Goal: Task Accomplishment & Management: Complete application form

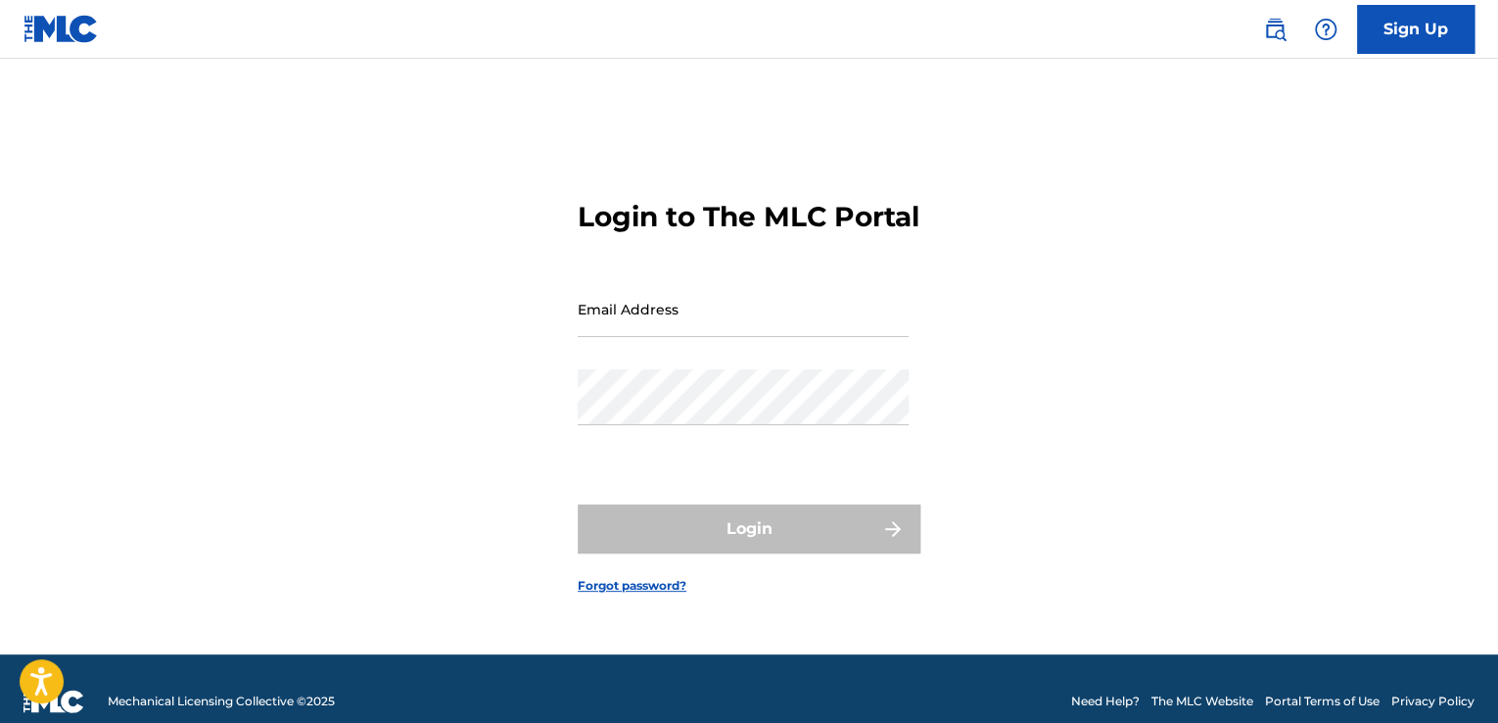
scroll to position [25, 0]
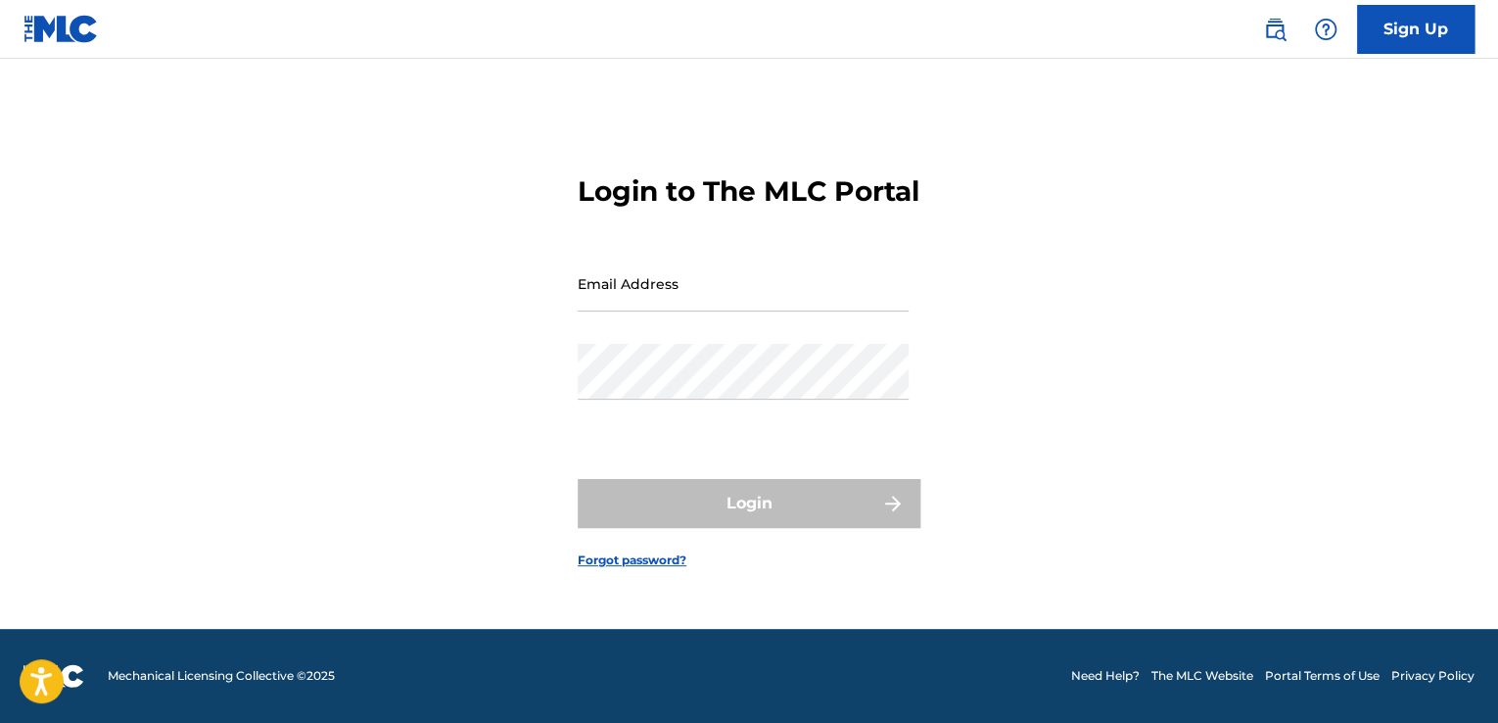
click at [1414, 32] on link "Sign Up" at bounding box center [1415, 29] width 117 height 49
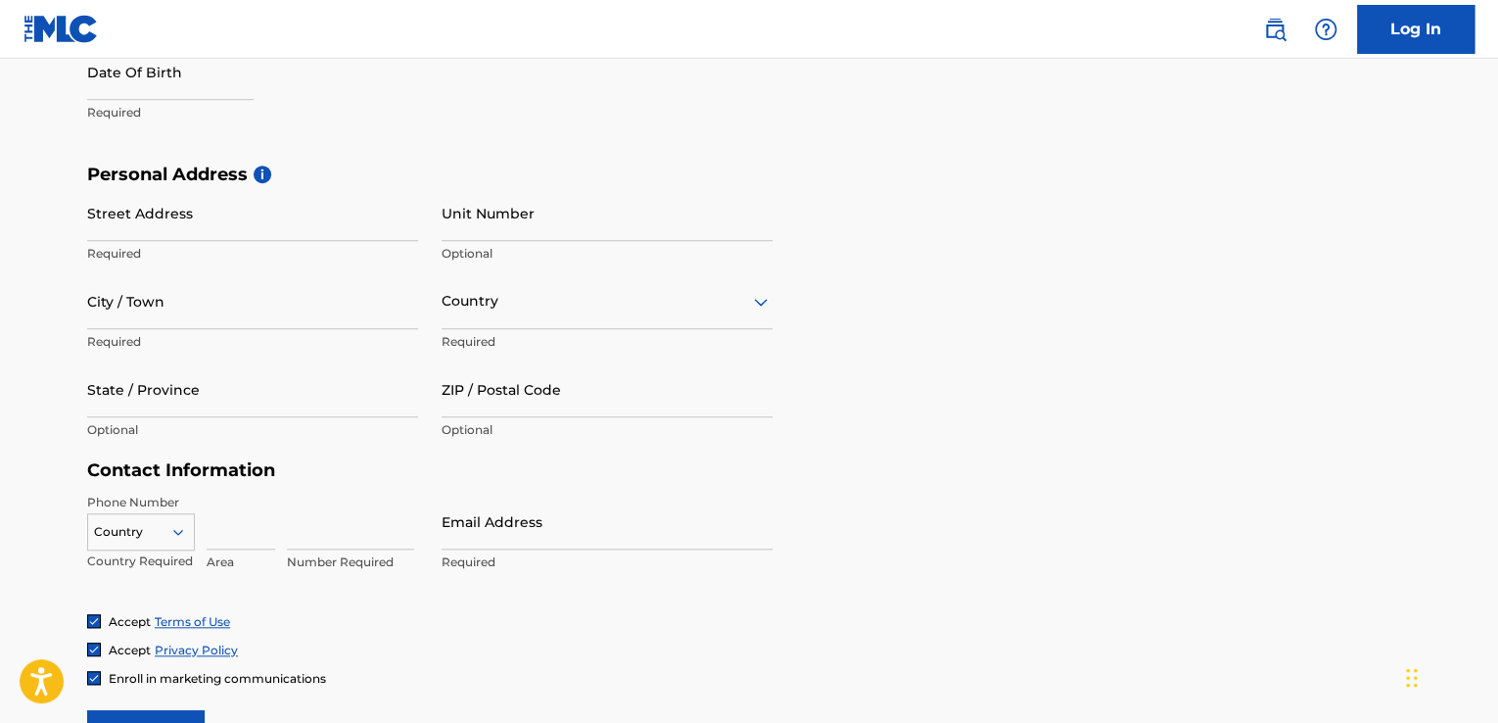
scroll to position [533, 0]
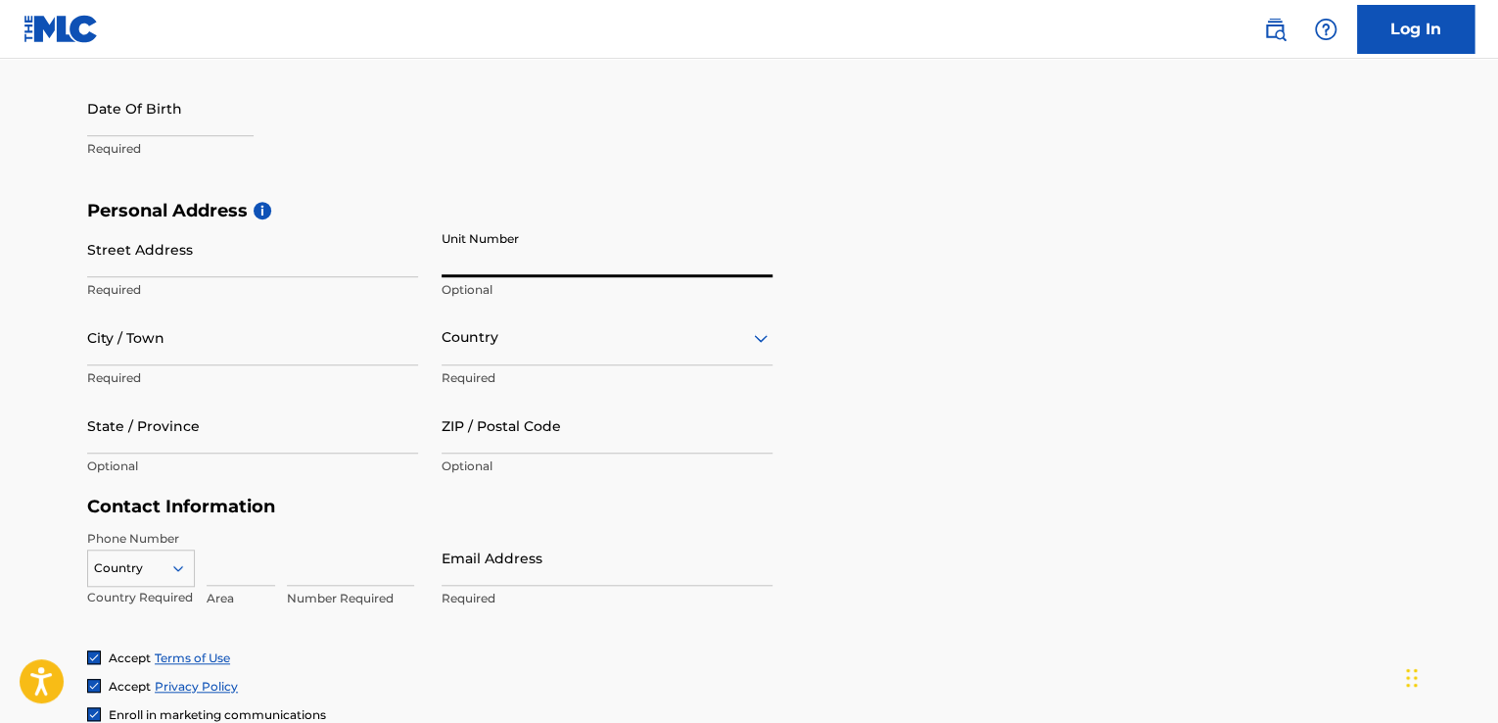
click at [539, 256] on input "Unit Number" at bounding box center [607, 249] width 331 height 56
click at [576, 187] on div "First Name Required Last Name Required Date Of Birth Required" at bounding box center [429, 80] width 685 height 239
click at [511, 273] on input "Unit Number" at bounding box center [607, 249] width 331 height 56
click at [612, 192] on div "First Name Required Last Name Required Date Of Birth Required" at bounding box center [429, 80] width 685 height 239
click at [119, 126] on input "text" at bounding box center [170, 108] width 166 height 56
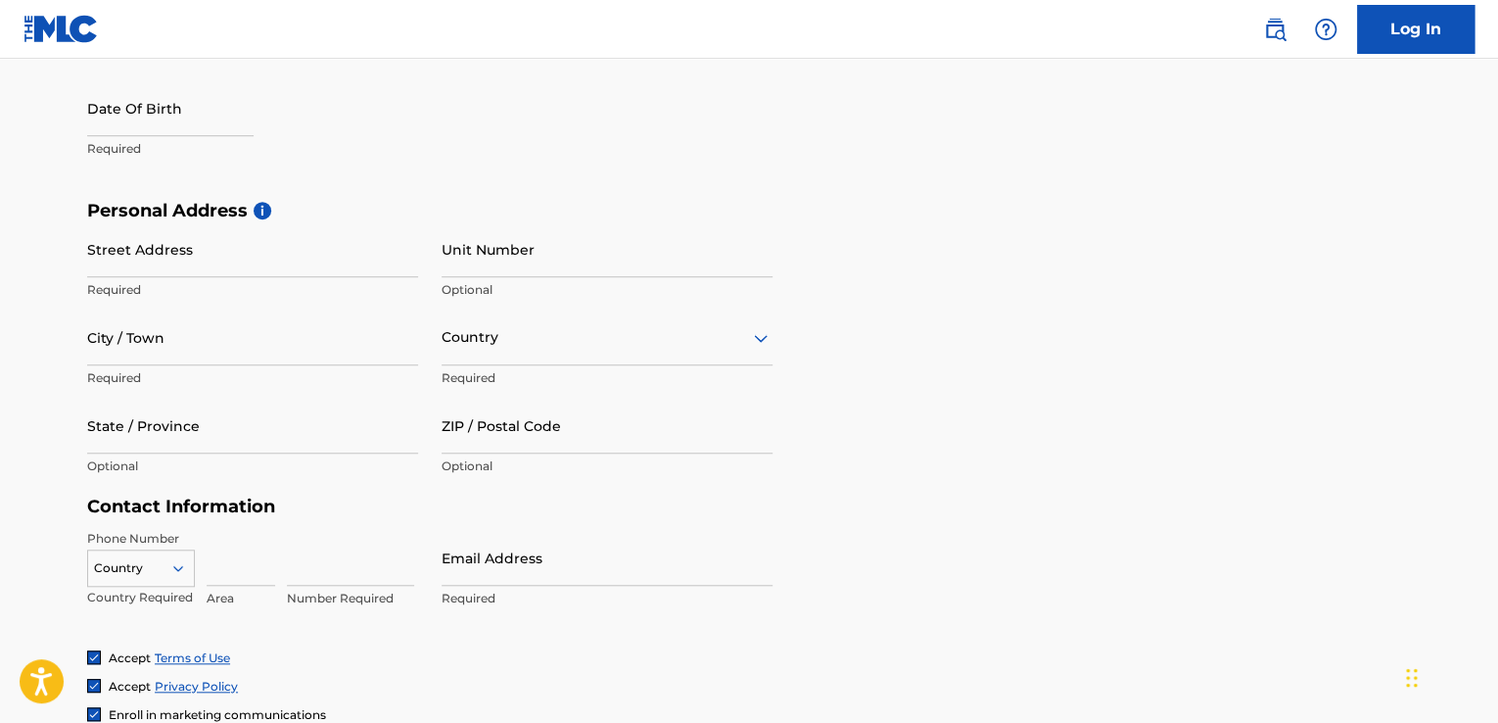
select select "7"
select select "2025"
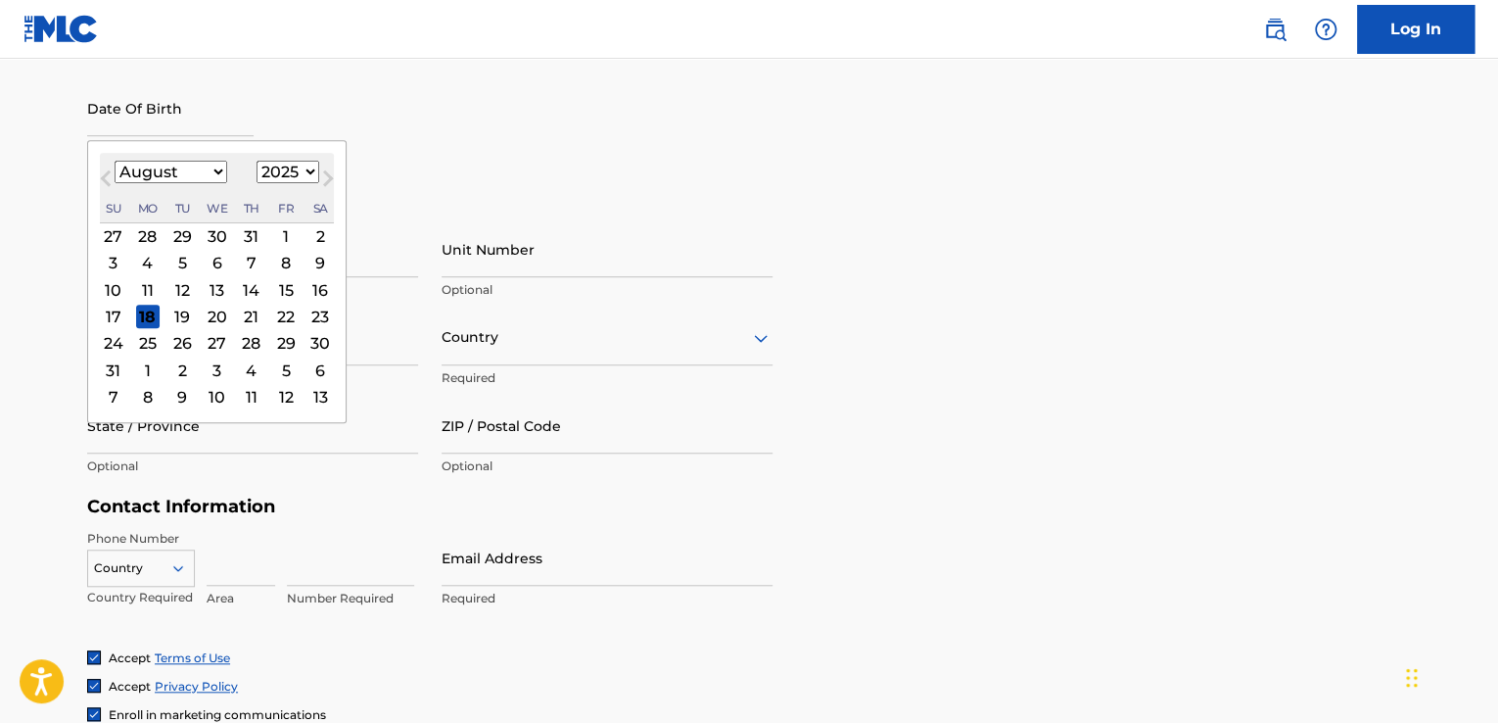
click at [219, 173] on select "January February March April May June July August September October November De…" at bounding box center [171, 172] width 113 height 23
select select "4"
click at [115, 161] on select "January February March April May June July August September October November De…" at bounding box center [171, 172] width 113 height 23
click at [296, 166] on select "1900 1901 1902 1903 1904 1905 1906 1907 1908 1909 1910 1911 1912 1913 1914 1915…" at bounding box center [288, 172] width 63 height 23
select select "1995"
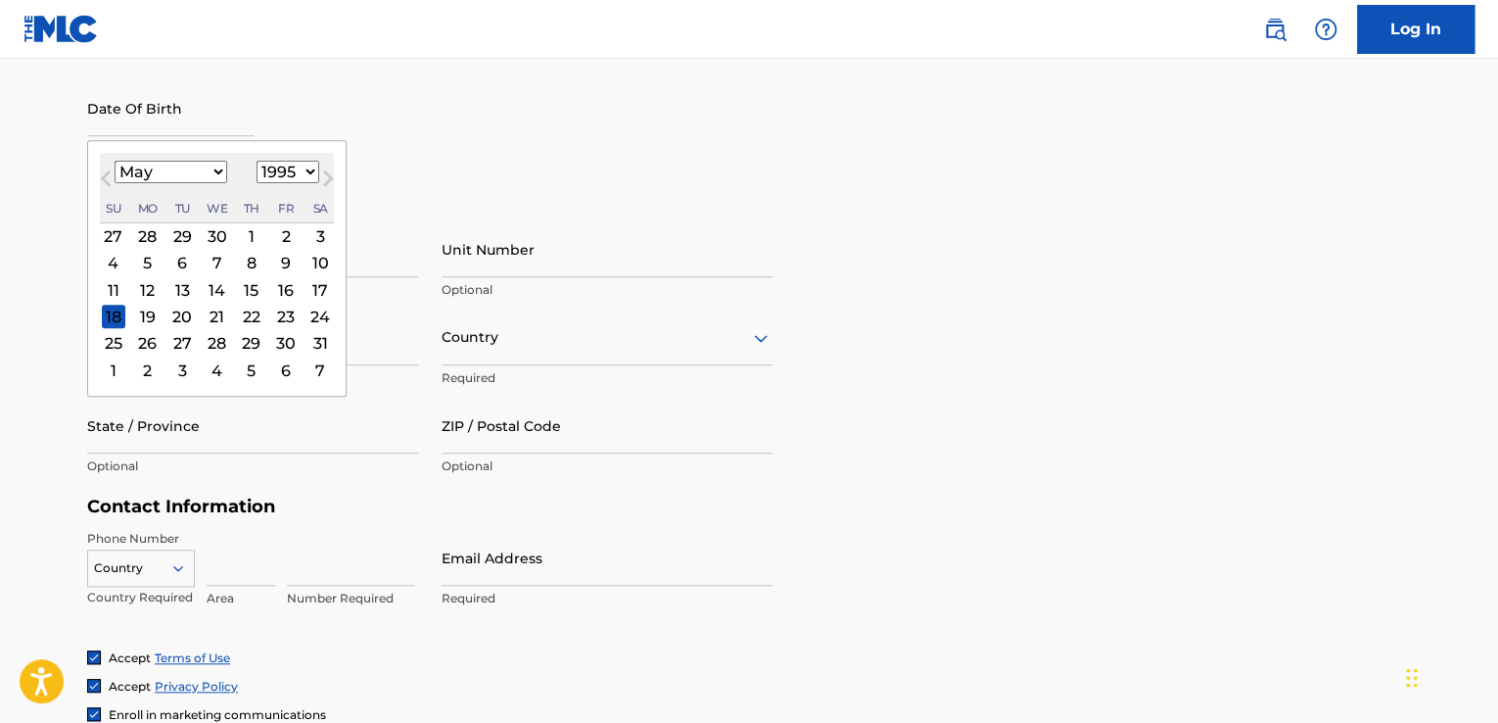
click at [257, 161] on select "1900 1901 1902 1903 1904 1905 1906 1907 1908 1909 1910 1911 1912 1913 1914 1915…" at bounding box center [288, 172] width 63 height 23
click at [321, 321] on div "27" at bounding box center [319, 315] width 23 height 23
type input "[DATE]"
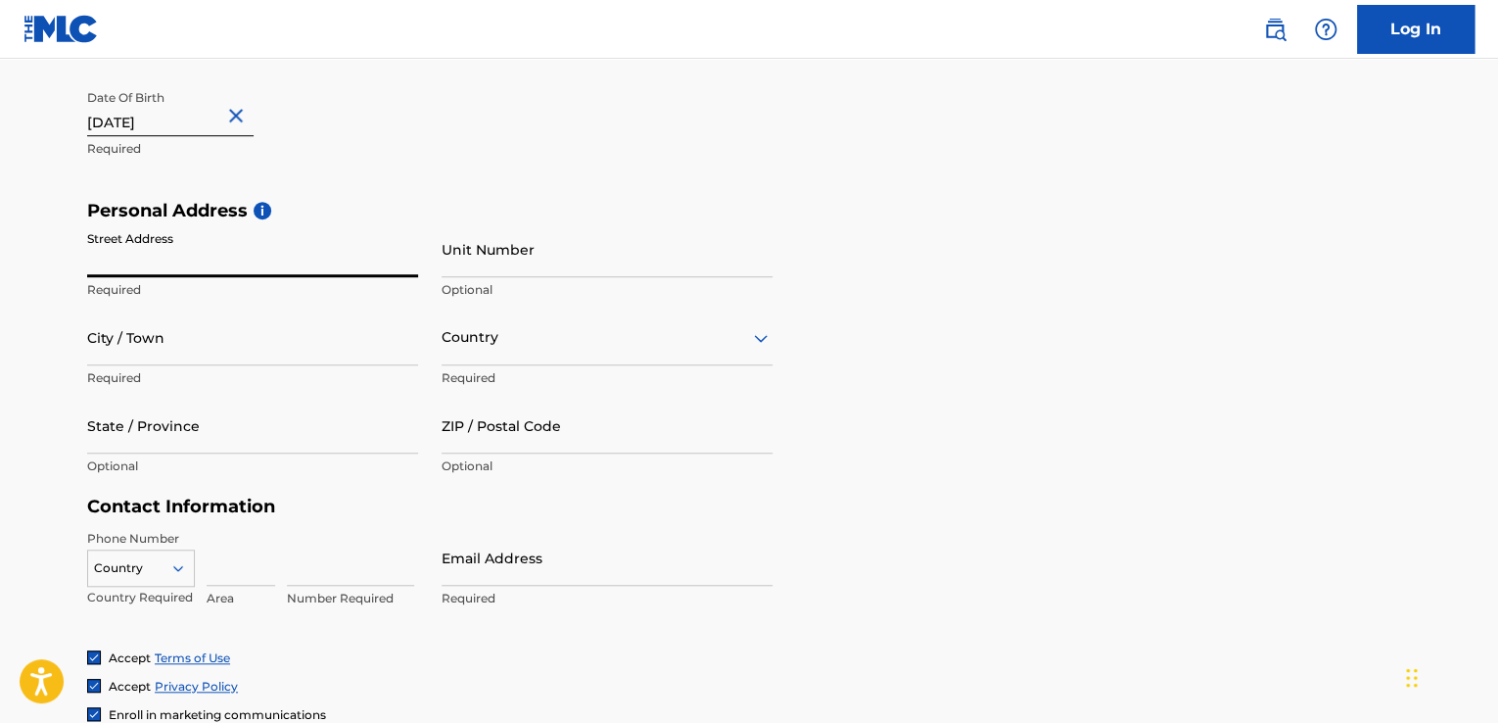
click at [253, 248] on input "Street Address" at bounding box center [252, 249] width 331 height 56
type input "USHAFA BWARI FCT ABUJA"
type input "[PERSON_NAME]"
type input "UGWUONAH"
type input "Abuja"
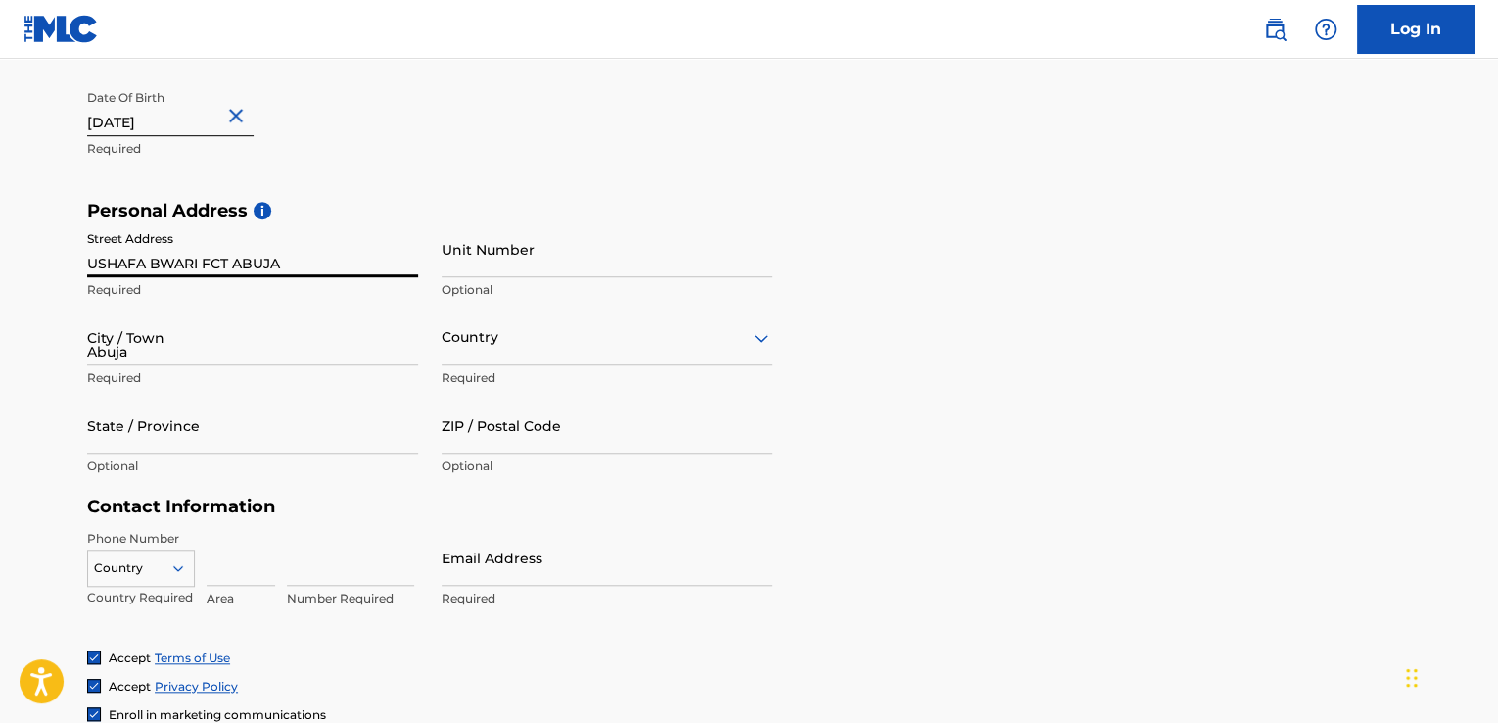
type input "[GEOGRAPHIC_DATA]"
type input "816"
type input "8367512"
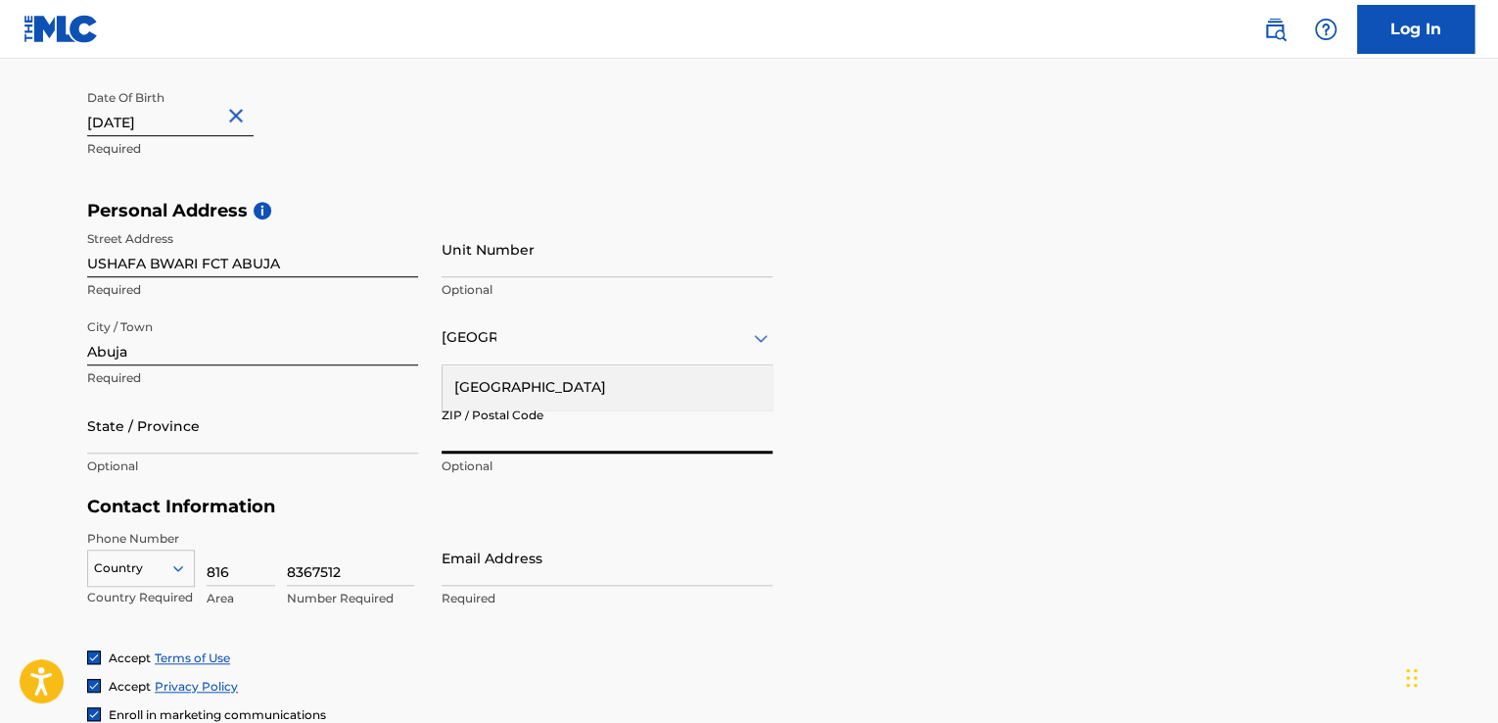
click at [513, 436] on input "ZIP / Postal Code" at bounding box center [607, 426] width 331 height 56
type input "900001"
type input "[DEMOGRAPHIC_DATA] dei"
type input "F.C.T"
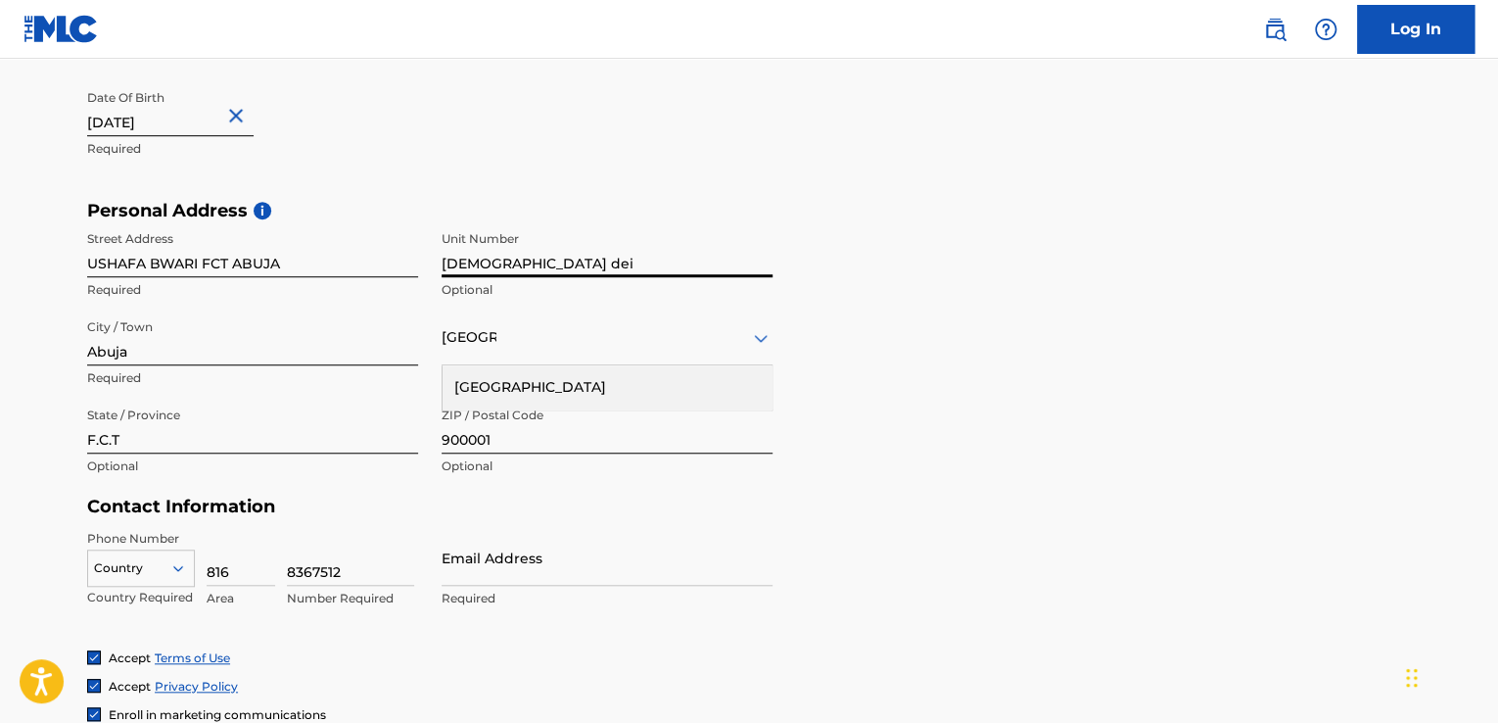
drag, startPoint x: 512, startPoint y: 263, endPoint x: 427, endPoint y: 263, distance: 85.2
click at [427, 263] on div "Street Address USHAFA BWARI FCT ABUJA Required Unit Number Dei dei Optional Cit…" at bounding box center [429, 353] width 685 height 264
click at [599, 398] on div "[GEOGRAPHIC_DATA]" at bounding box center [607, 387] width 329 height 44
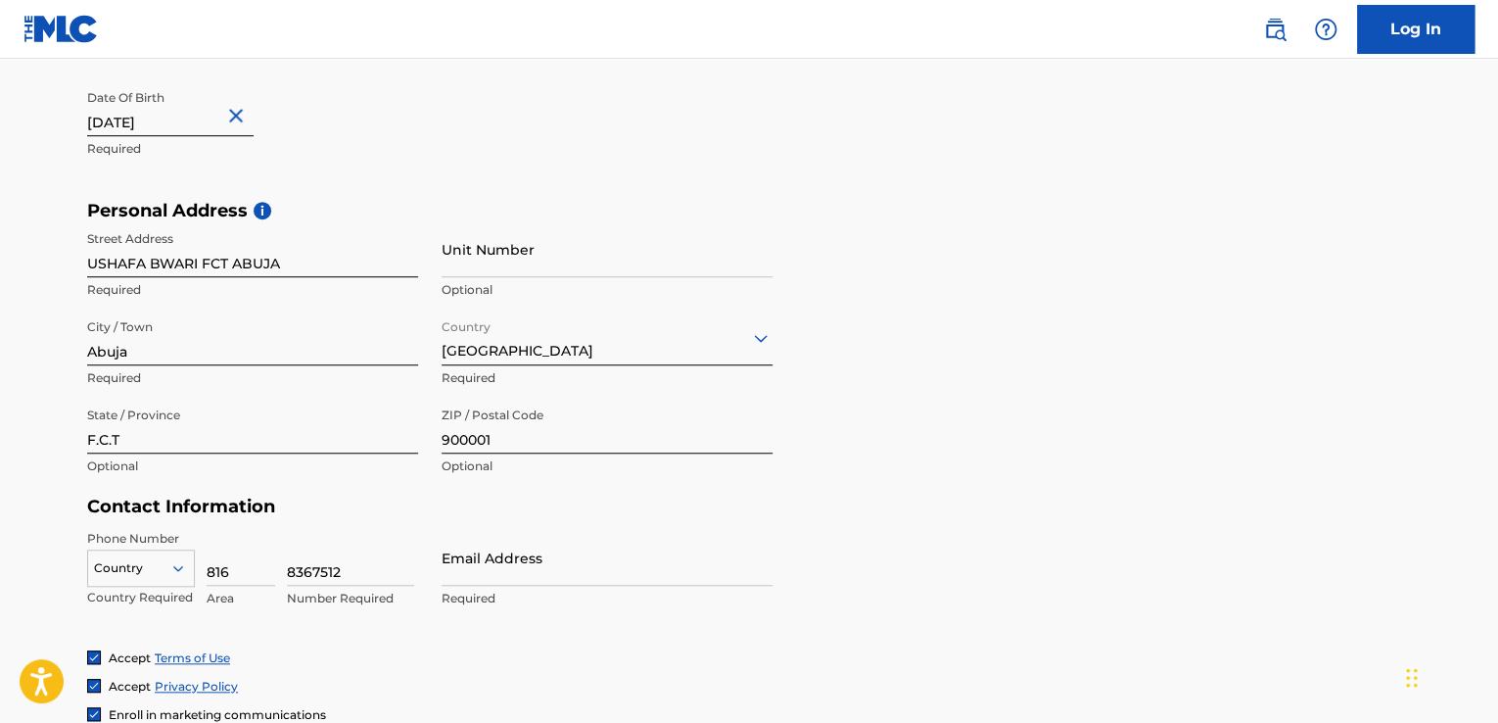
drag, startPoint x: 239, startPoint y: 576, endPoint x: 172, endPoint y: 574, distance: 66.6
click at [172, 574] on div "Country Country Required 816 Area 8367512 Number Required" at bounding box center [252, 574] width 331 height 88
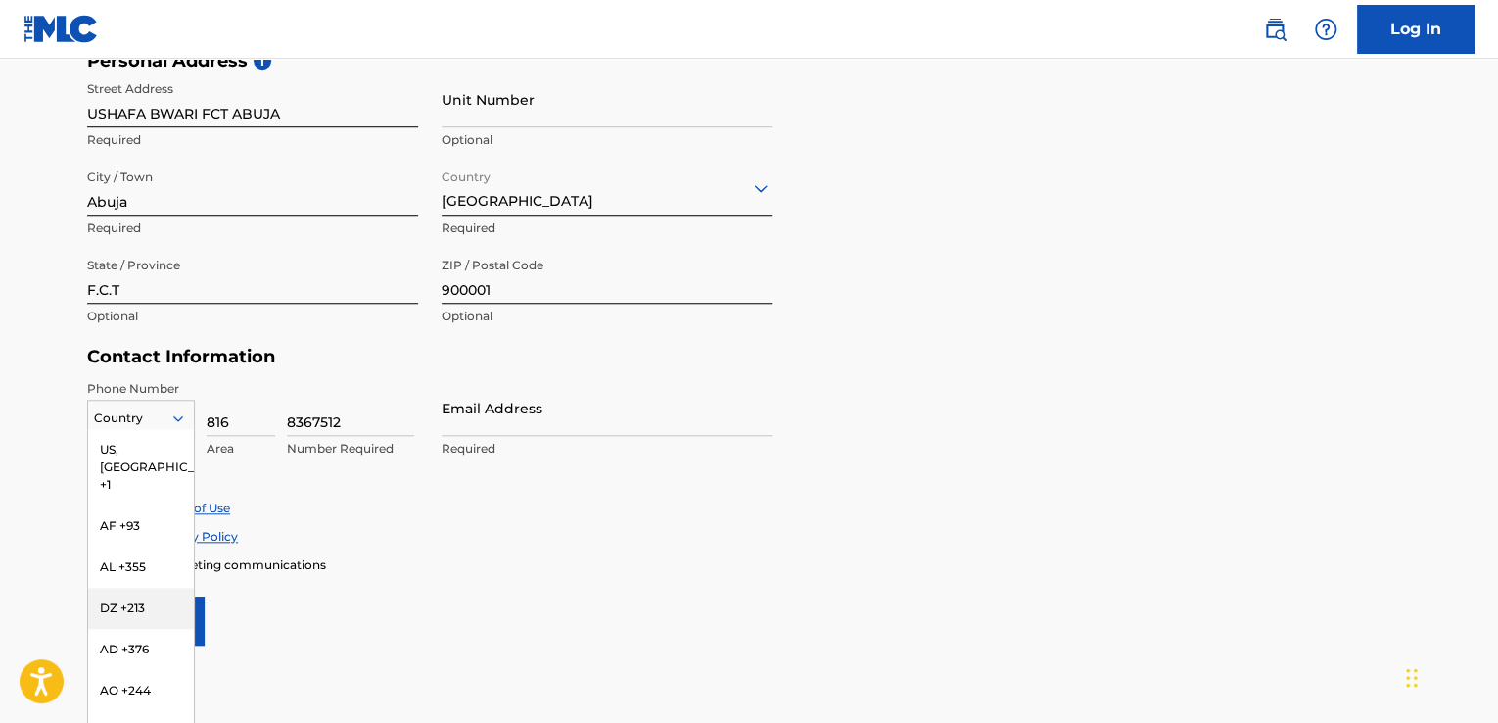
click at [172, 429] on div "216 results available. Use Up and Down to choose options, press Enter to select…" at bounding box center [141, 413] width 108 height 29
click at [147, 616] on div "NG +234" at bounding box center [141, 605] width 106 height 41
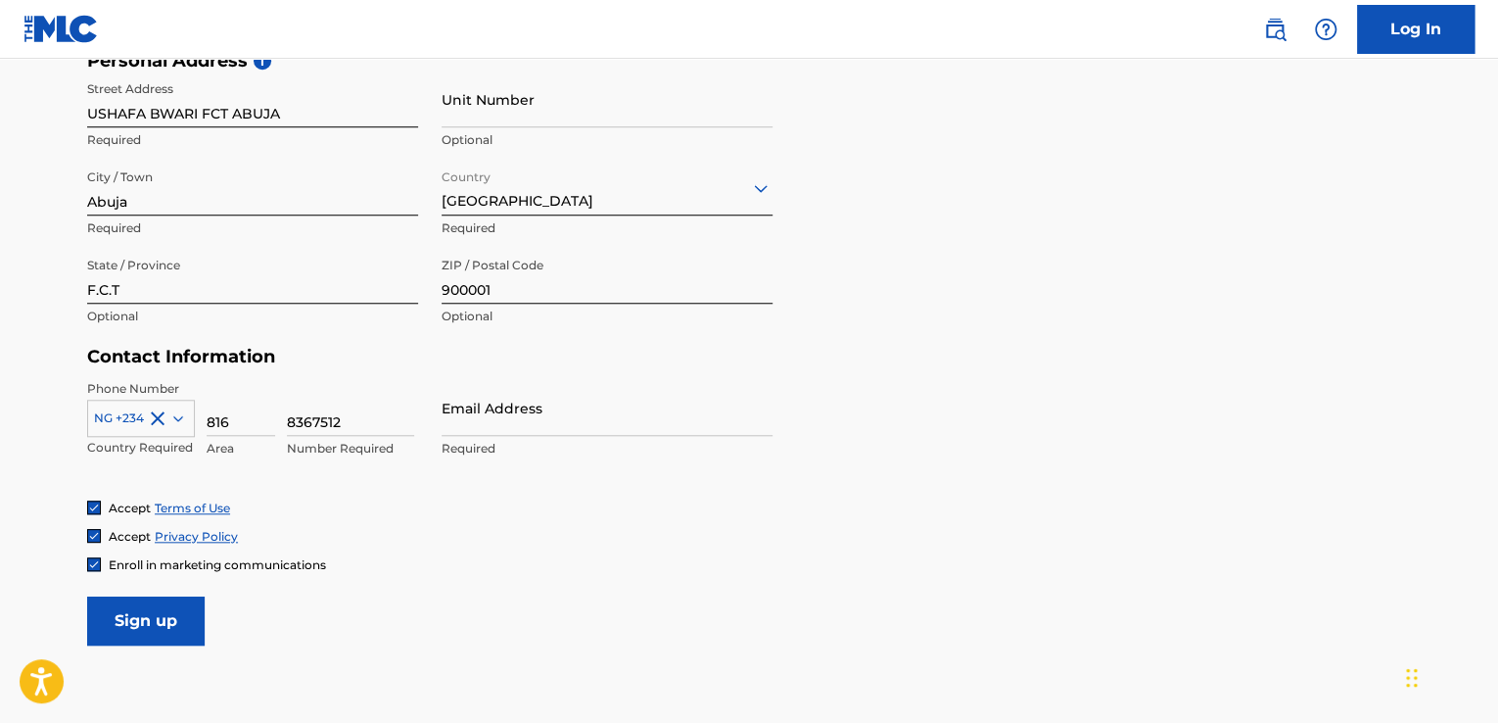
click at [242, 419] on input "816" at bounding box center [241, 408] width 69 height 56
click at [249, 421] on input "816" at bounding box center [241, 408] width 69 height 56
type input "8"
drag, startPoint x: 365, startPoint y: 412, endPoint x: 274, endPoint y: 418, distance: 91.2
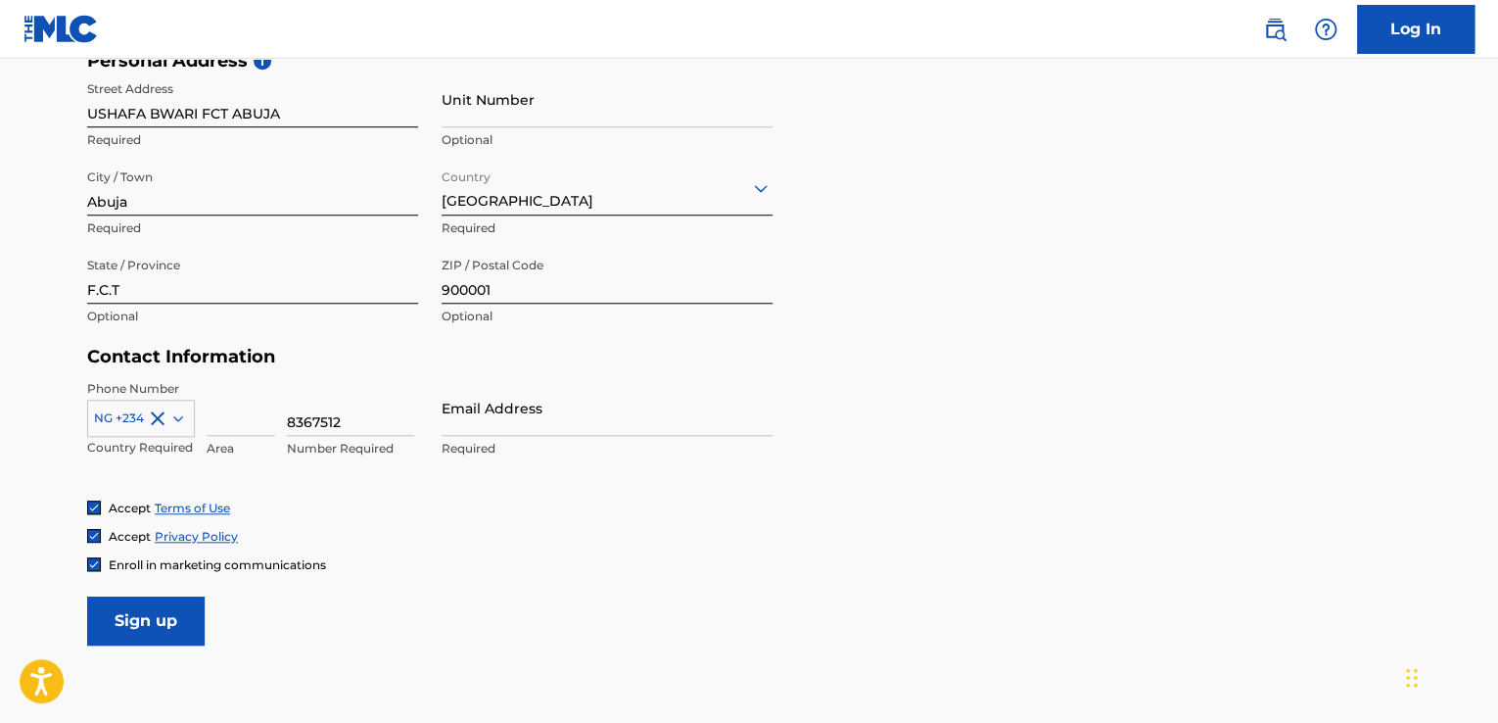
click at [274, 418] on div "NG +234 Country Required Area 8367512 Number Required" at bounding box center [252, 424] width 331 height 88
click at [239, 421] on input at bounding box center [241, 408] width 69 height 56
type input "816"
type input "[GEOGRAPHIC_DATA]"
type input "8367512"
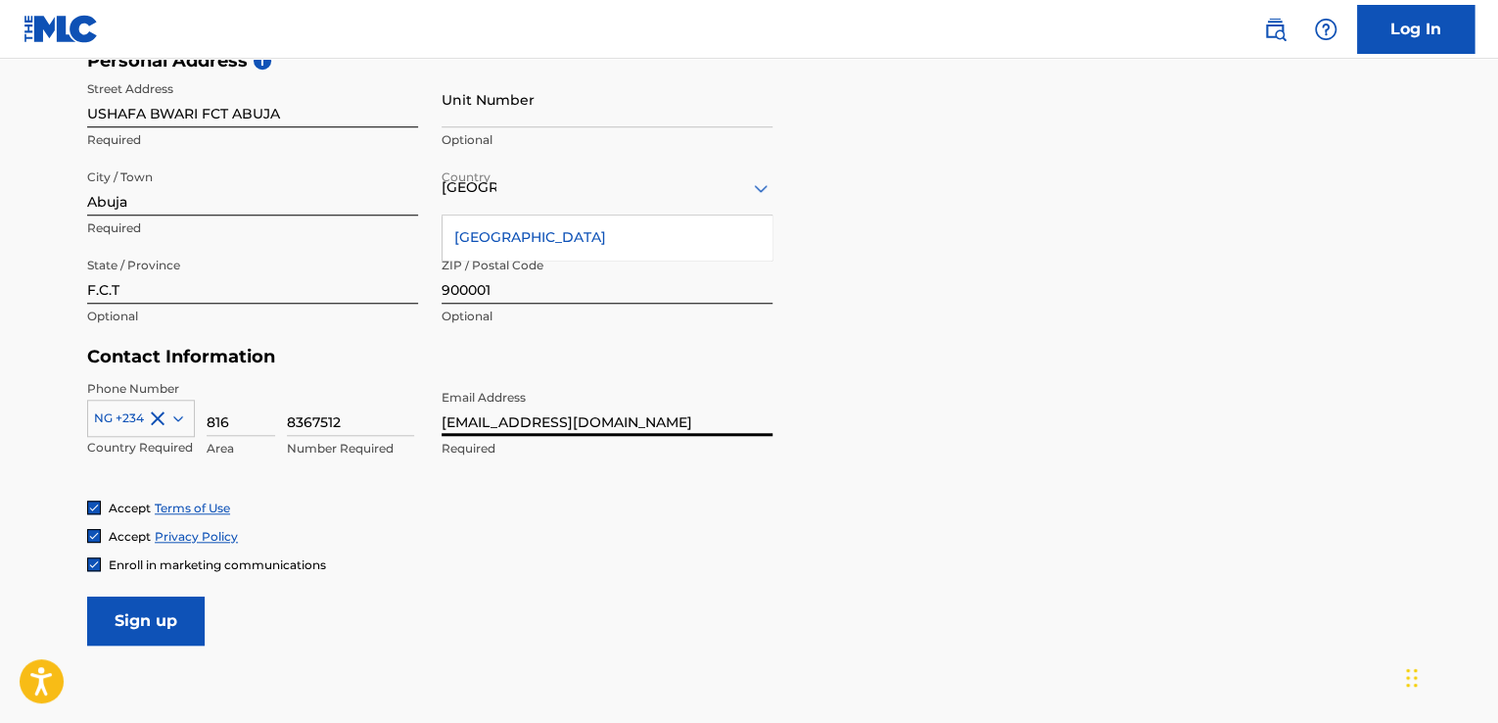
click at [626, 418] on input "[EMAIL_ADDRESS][DOMAIN_NAME]" at bounding box center [607, 408] width 331 height 56
click at [635, 424] on input "[EMAIL_ADDRESS][DOMAIN_NAME]" at bounding box center [607, 408] width 331 height 56
click at [635, 424] on input "@[DOMAIN_NAME]" at bounding box center [607, 408] width 331 height 56
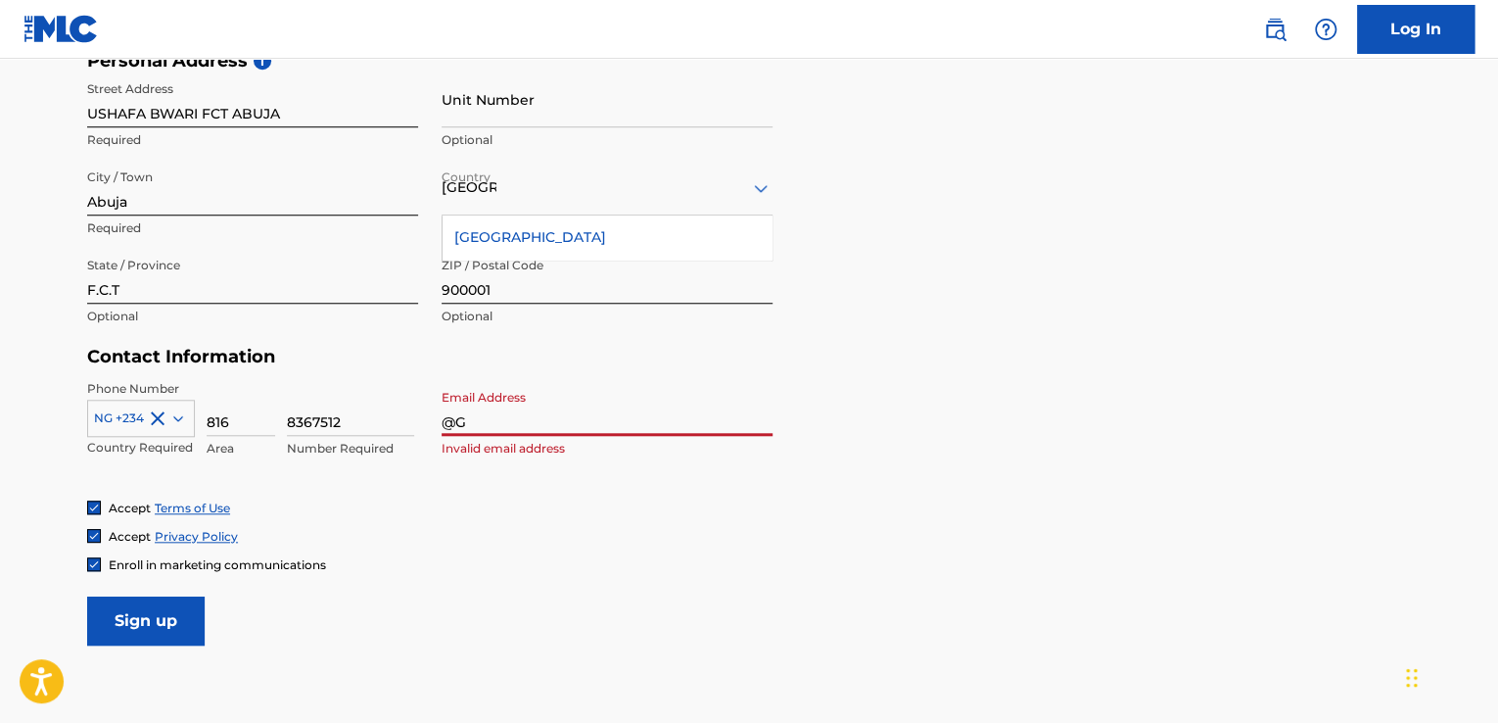
type input "@"
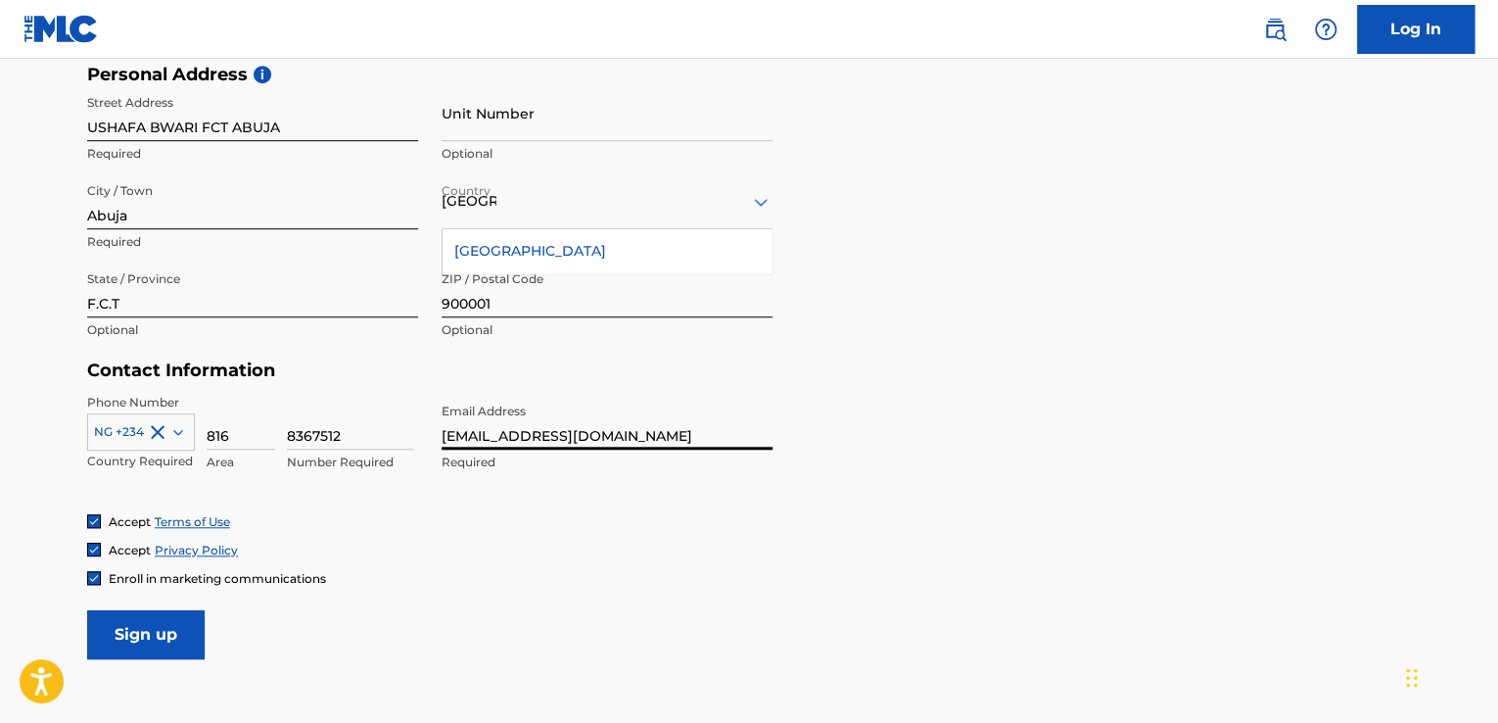
scroll to position [679, 0]
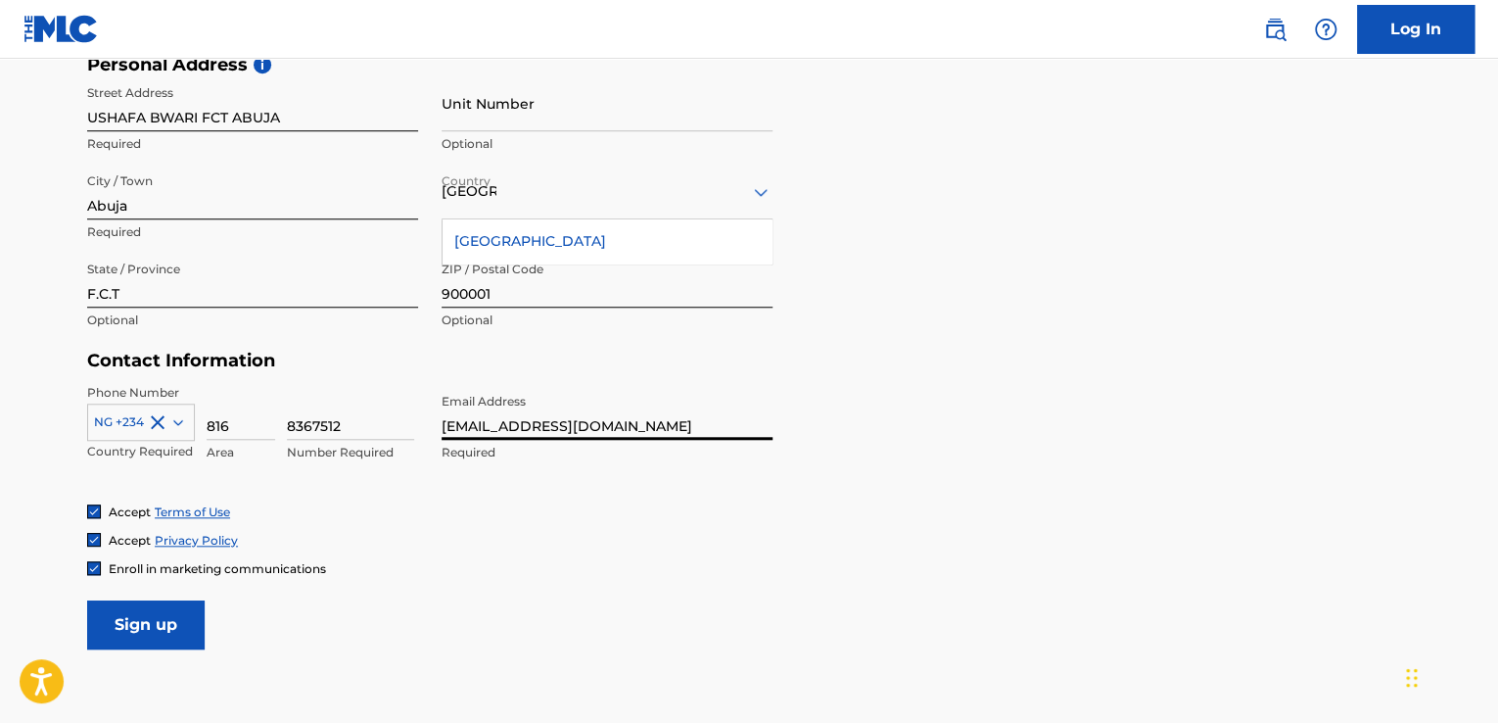
type input "[EMAIL_ADDRESS][DOMAIN_NAME]"
click at [172, 628] on input "Sign up" at bounding box center [145, 624] width 117 height 49
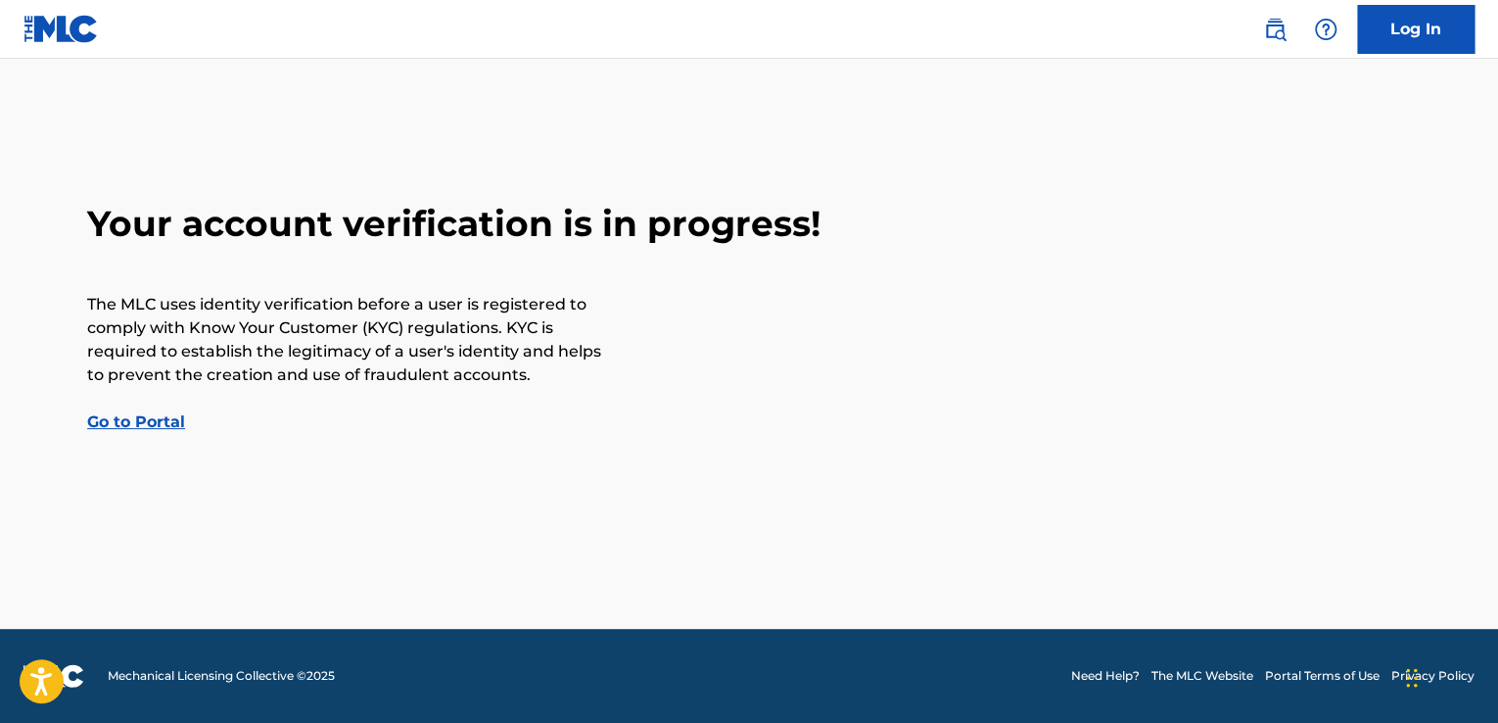
click at [148, 420] on link "Go to Portal" at bounding box center [136, 421] width 98 height 19
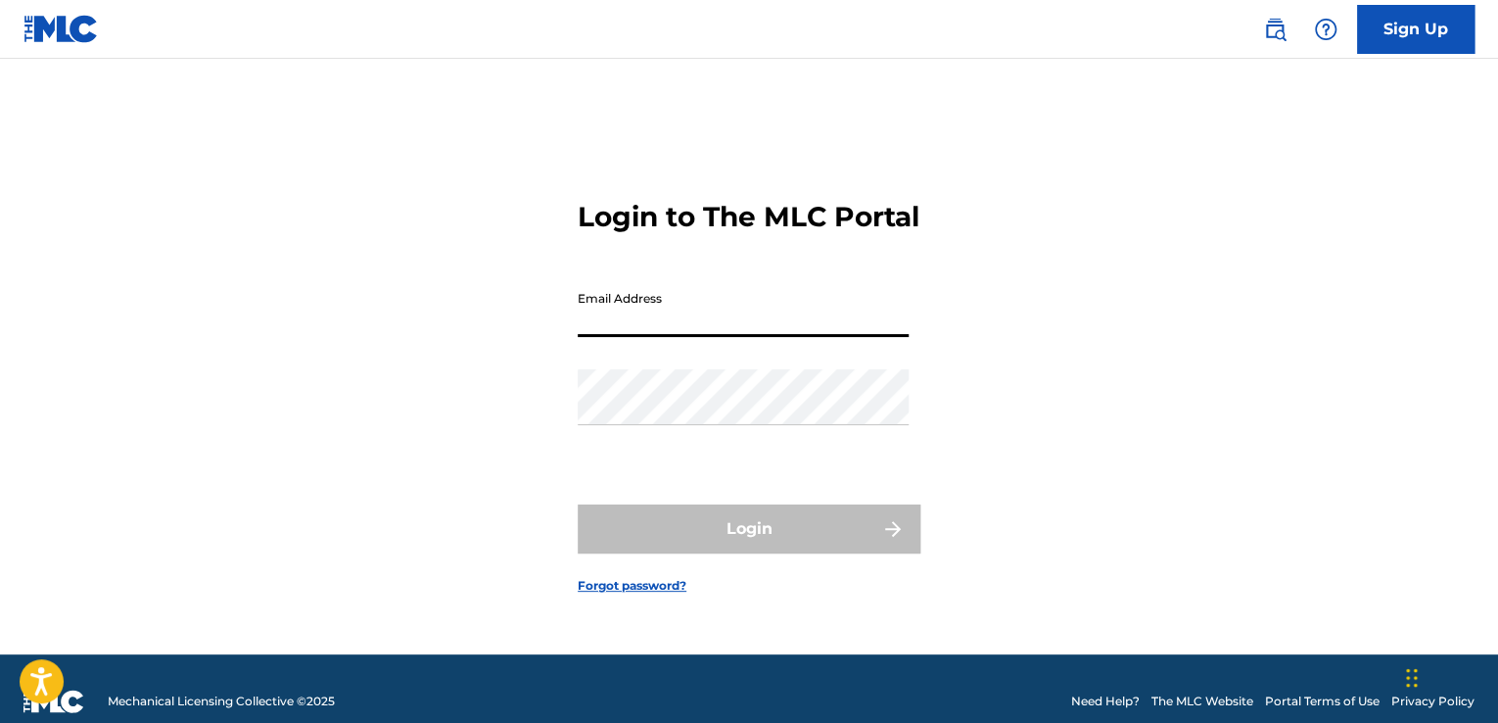
click at [674, 337] on input "Email Address" at bounding box center [743, 309] width 331 height 56
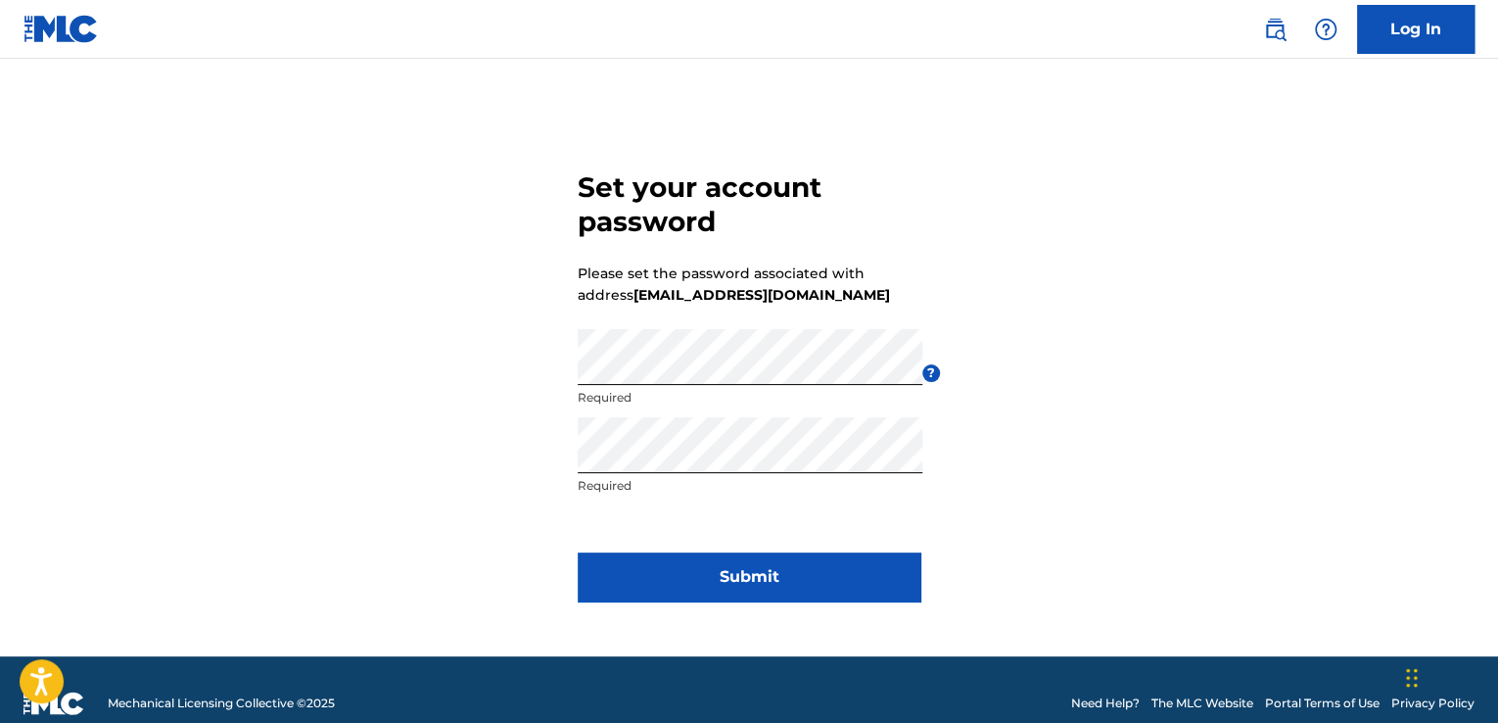
click at [737, 580] on button "Submit" at bounding box center [749, 576] width 343 height 49
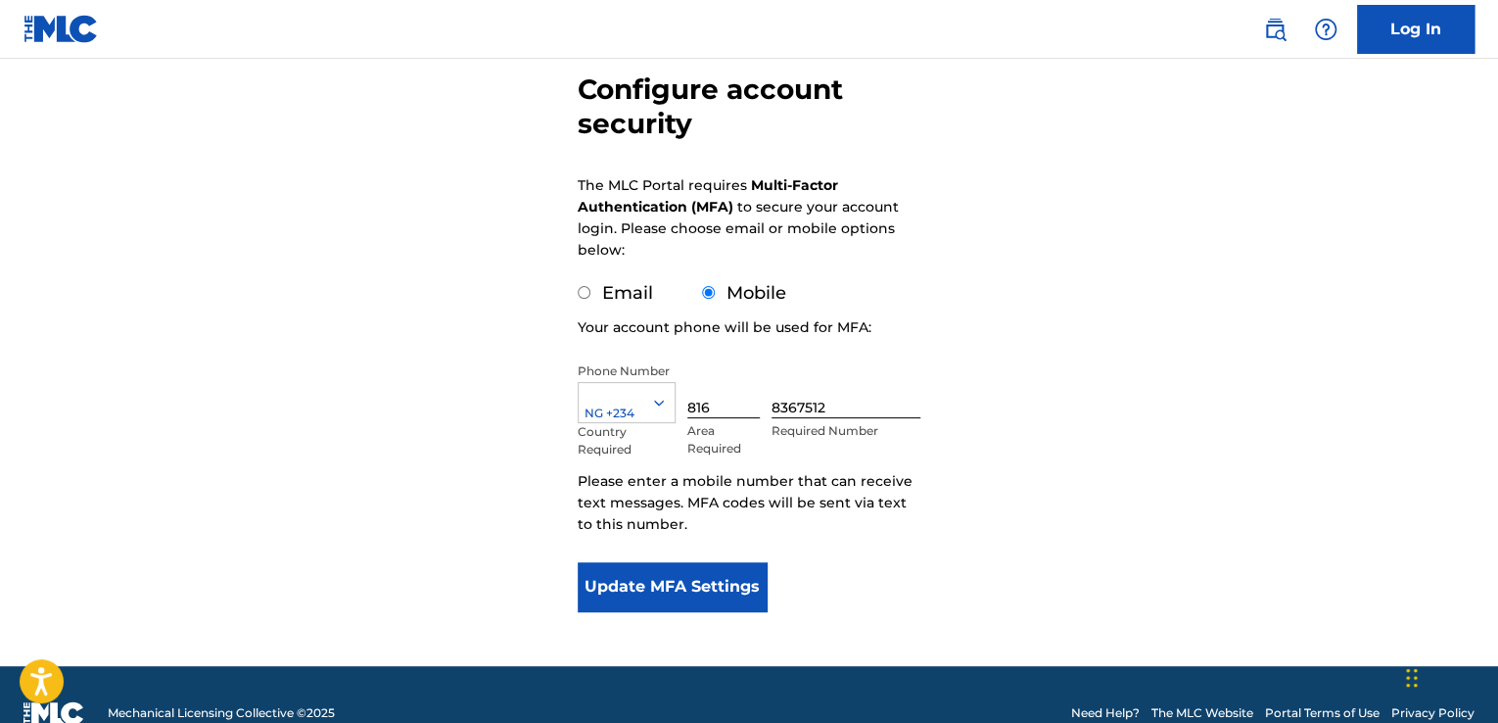
scroll to position [186, 0]
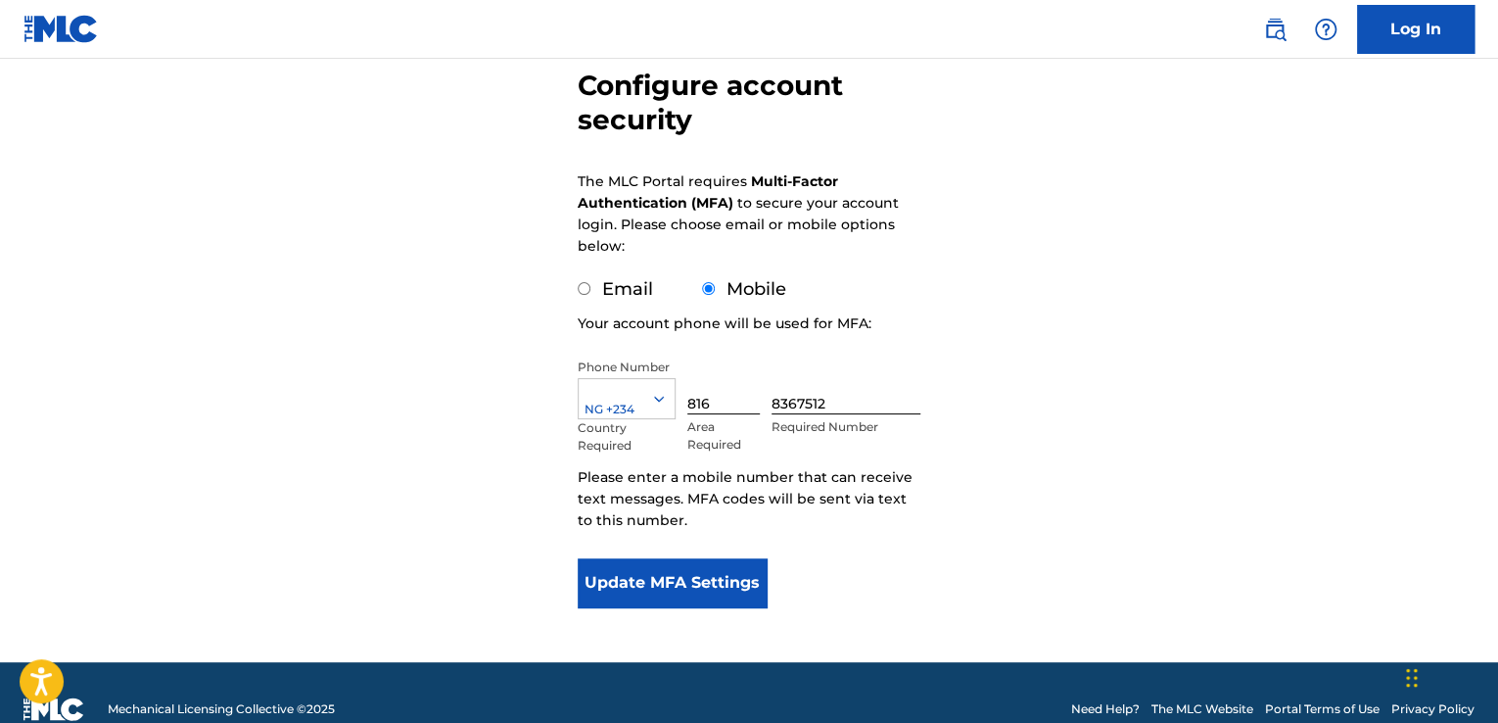
click at [582, 291] on input "Email" at bounding box center [584, 288] width 13 height 13
radio input "true"
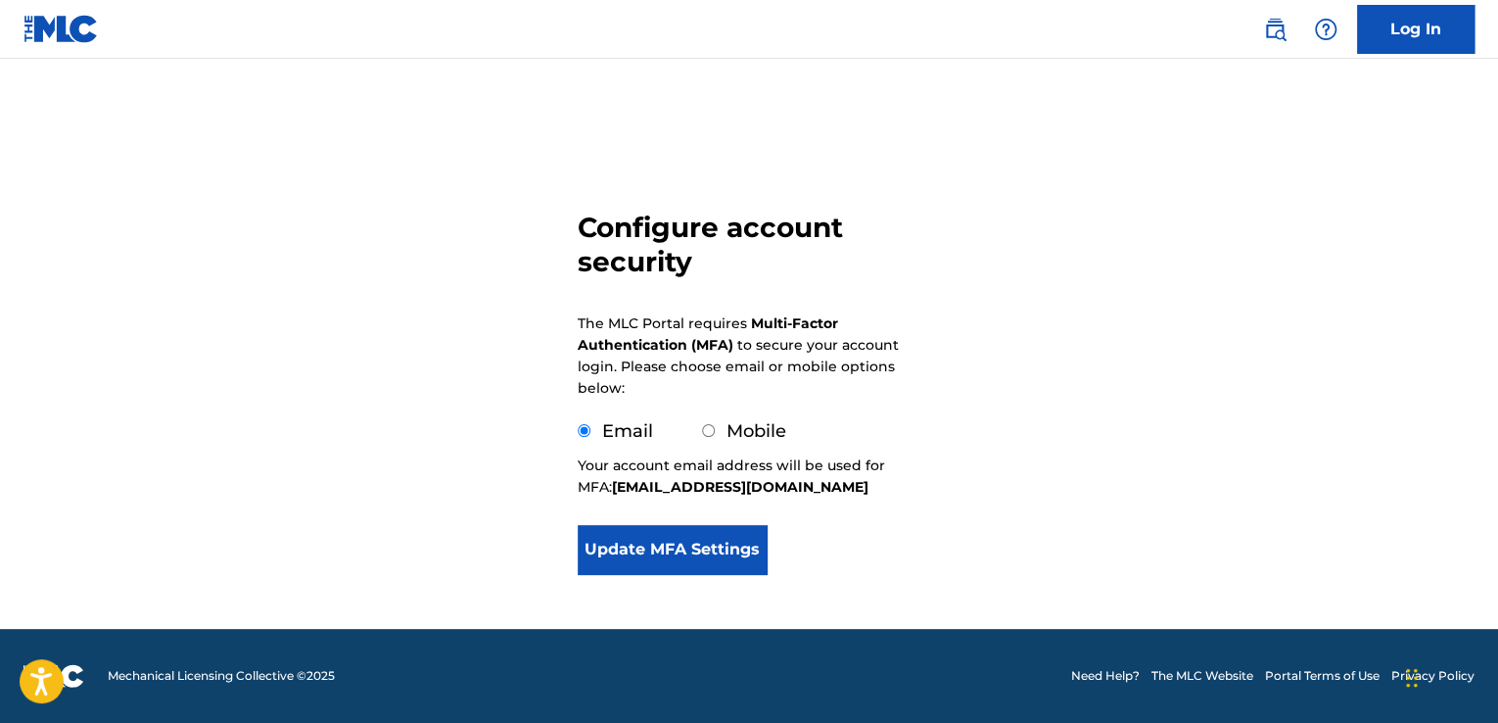
click at [714, 430] on input "Mobile" at bounding box center [708, 430] width 13 height 13
radio input "true"
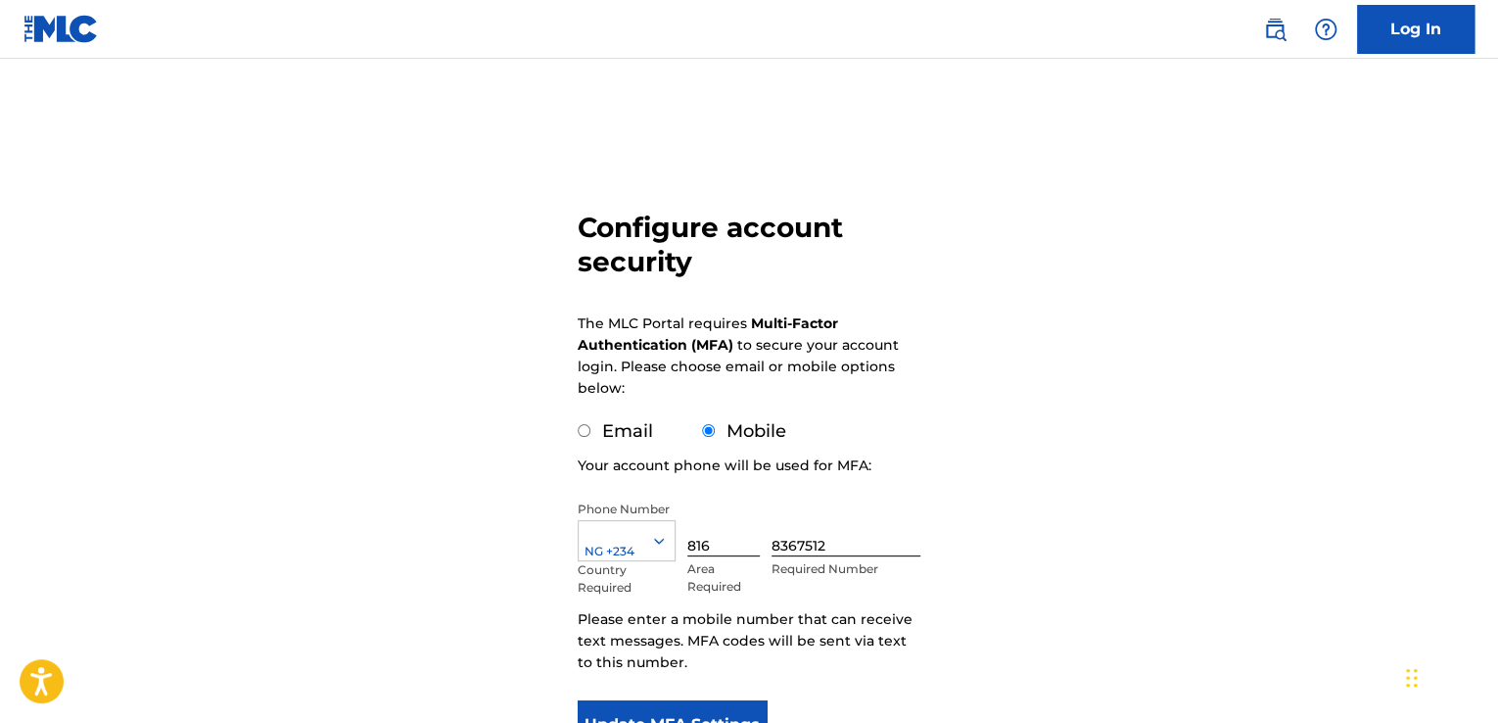
click at [585, 431] on input "Email" at bounding box center [584, 430] width 13 height 13
radio input "true"
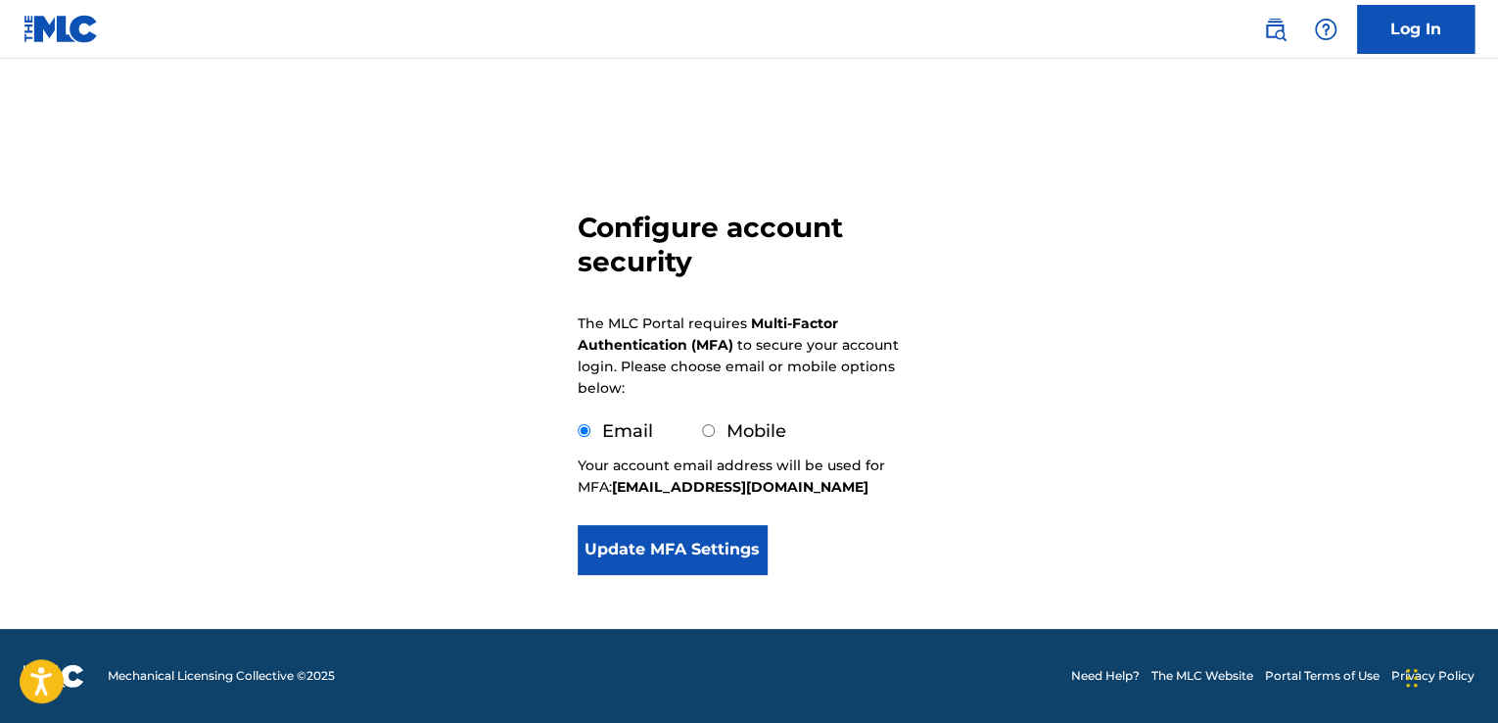
click at [674, 545] on button "Update MFA Settings" at bounding box center [672, 549] width 189 height 49
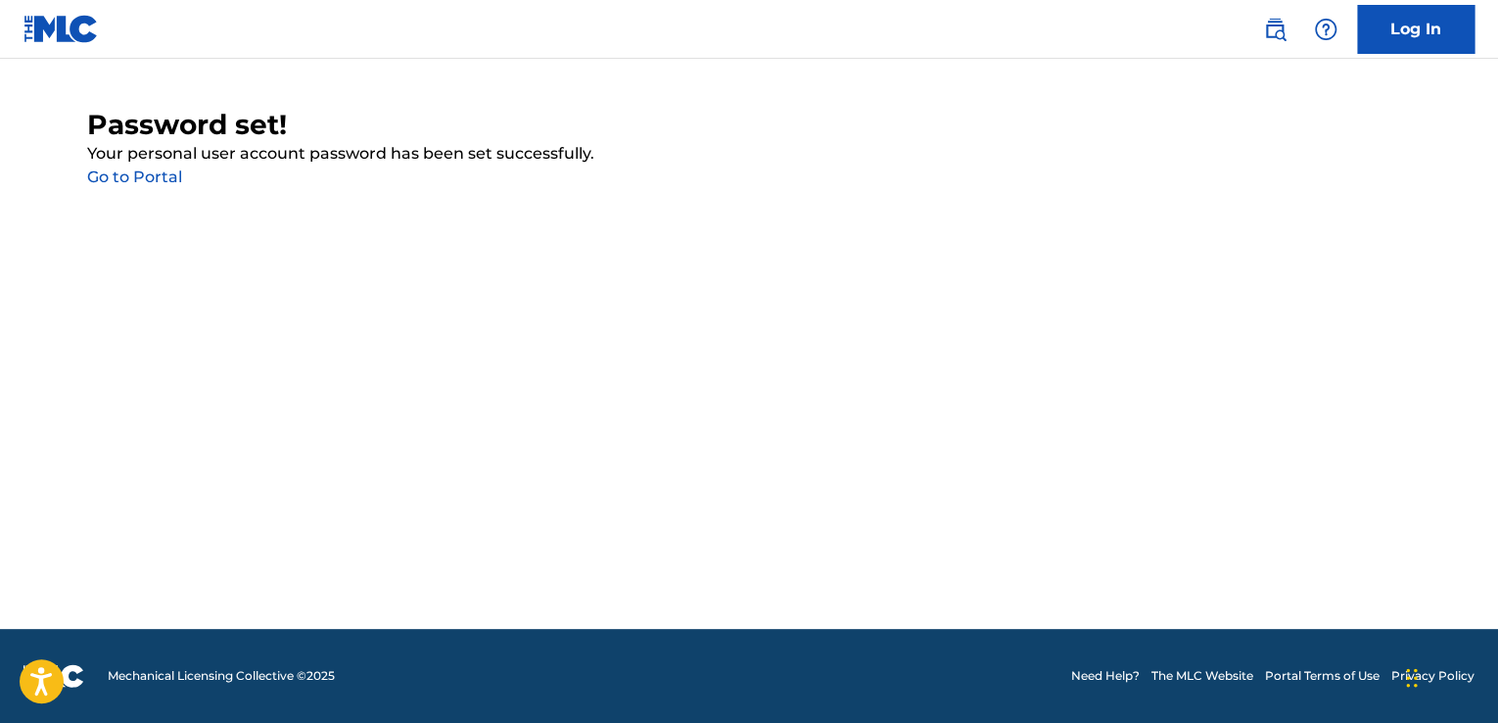
click at [149, 177] on link "Go to Portal" at bounding box center [134, 176] width 95 height 19
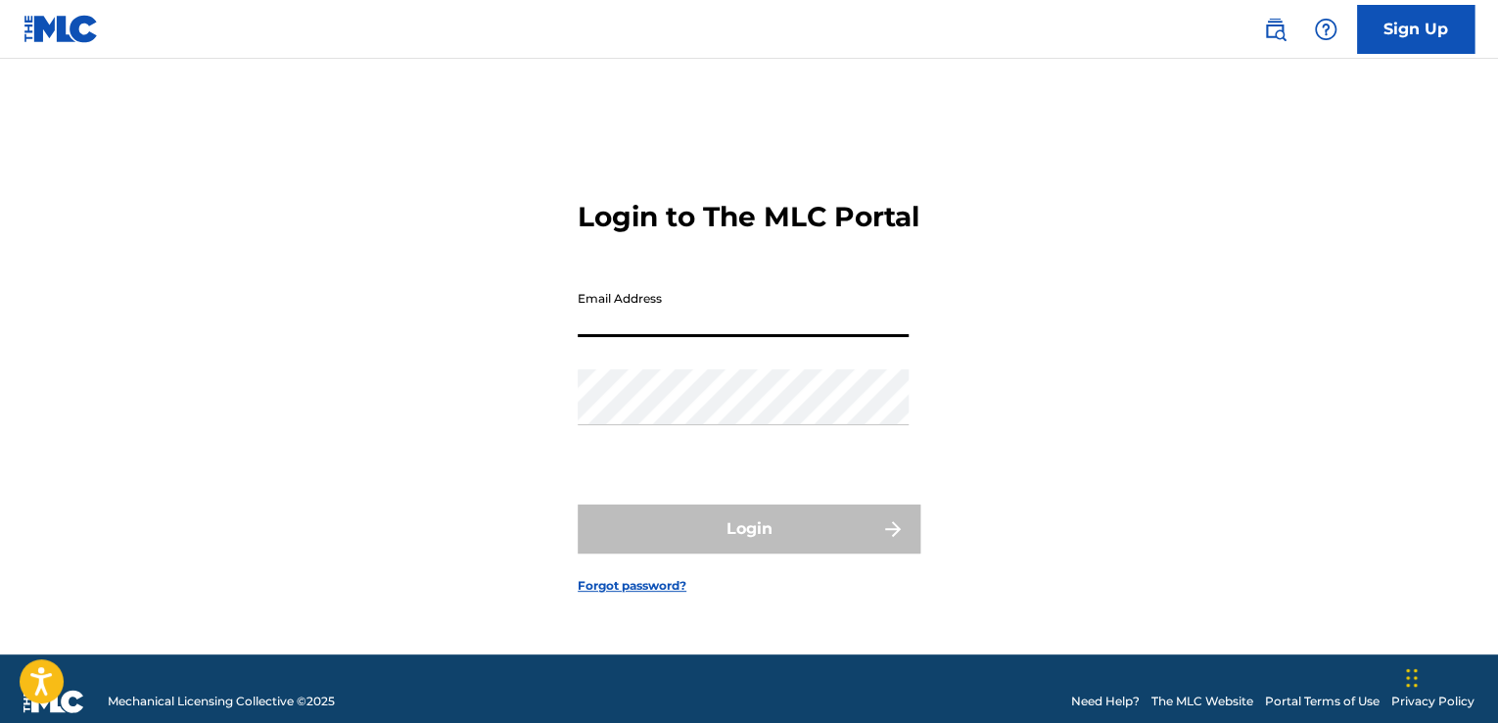
click at [609, 314] on input "Email Address" at bounding box center [743, 309] width 331 height 56
type input "[EMAIL_ADDRESS][DOMAIN_NAME]"
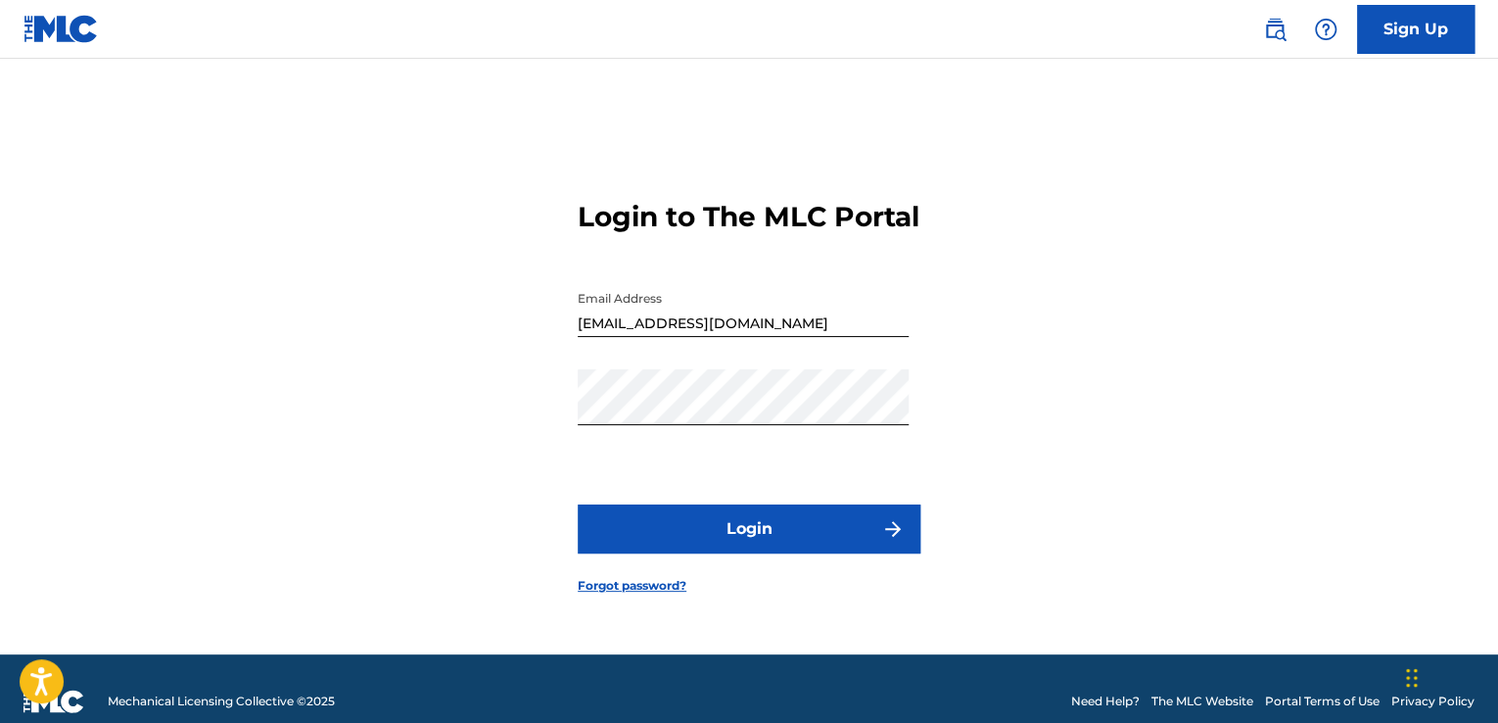
click at [659, 540] on button "Login" at bounding box center [749, 528] width 343 height 49
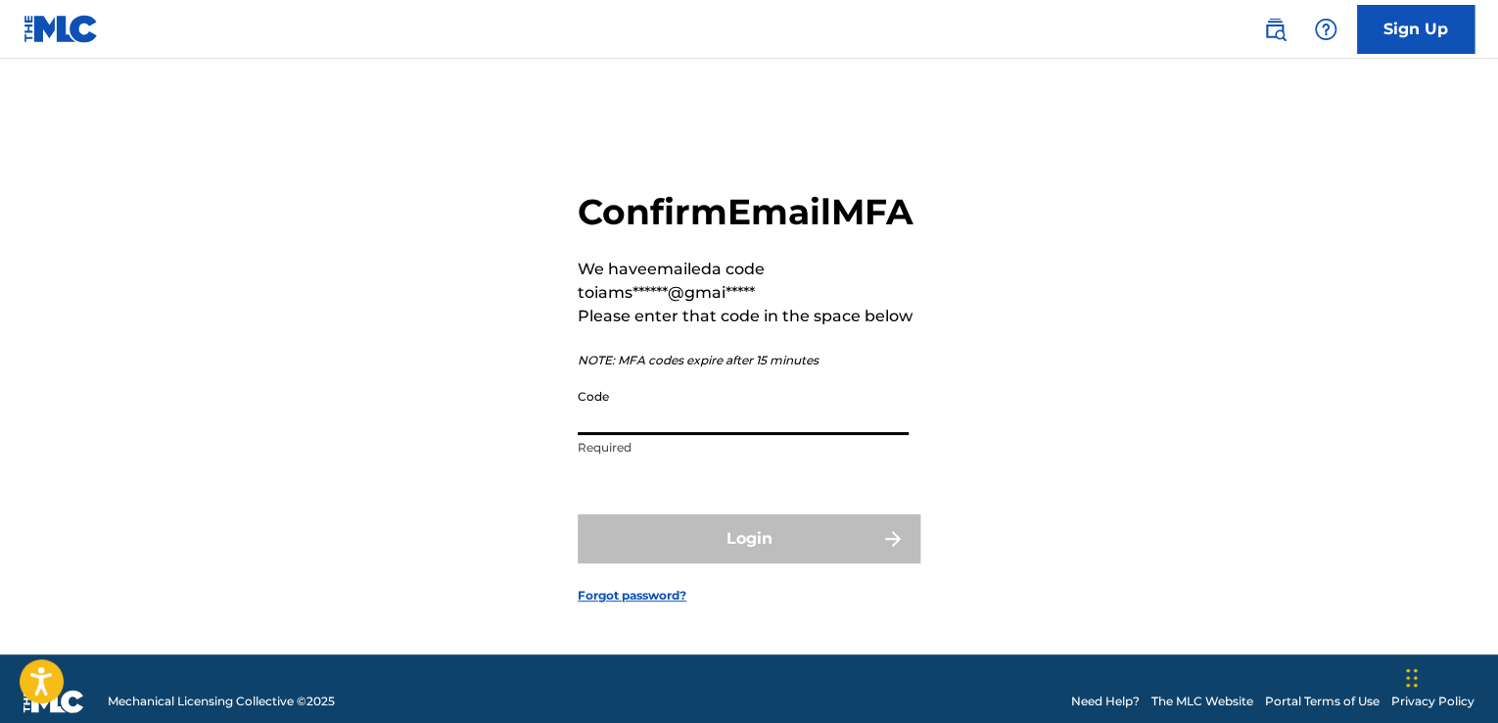
click at [634, 435] on input "Code" at bounding box center [743, 407] width 331 height 56
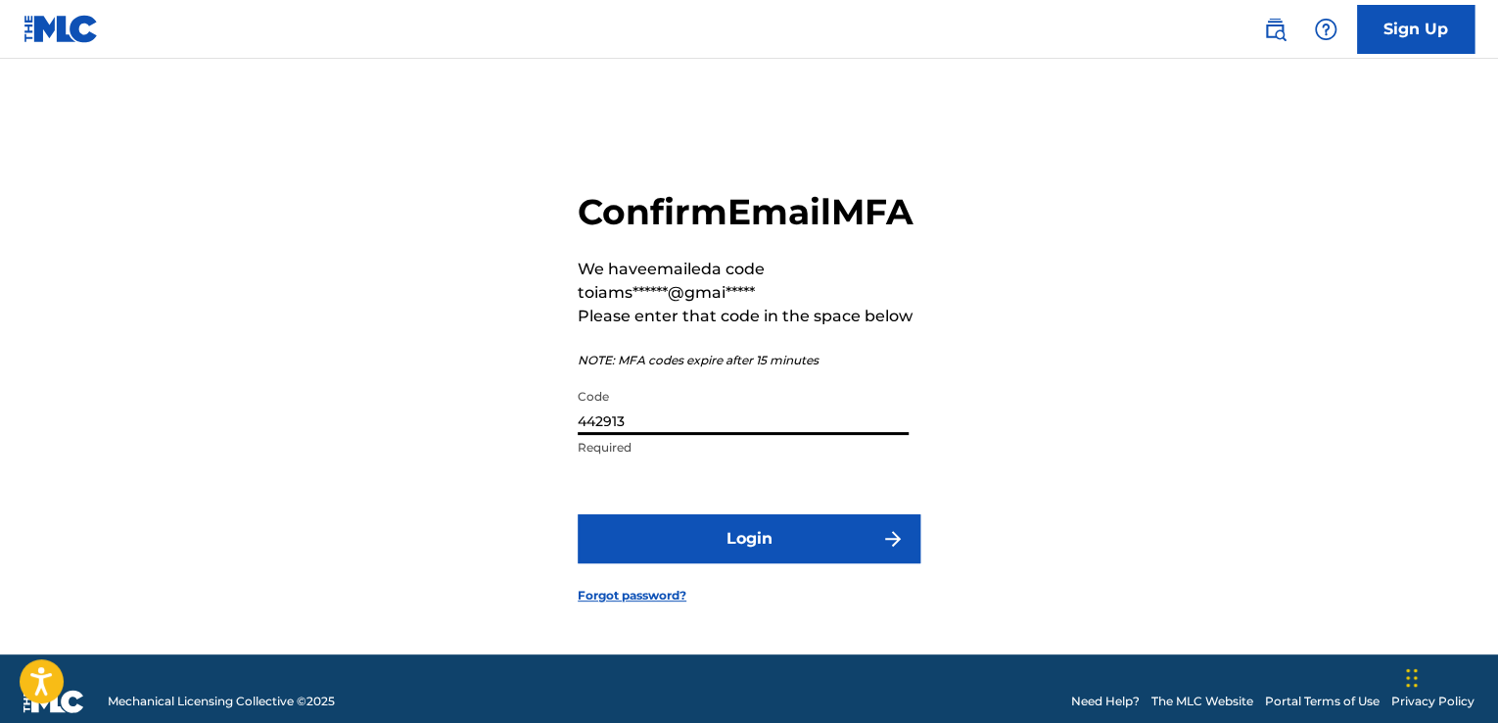
type input "442913"
click at [679, 560] on button "Login" at bounding box center [749, 538] width 343 height 49
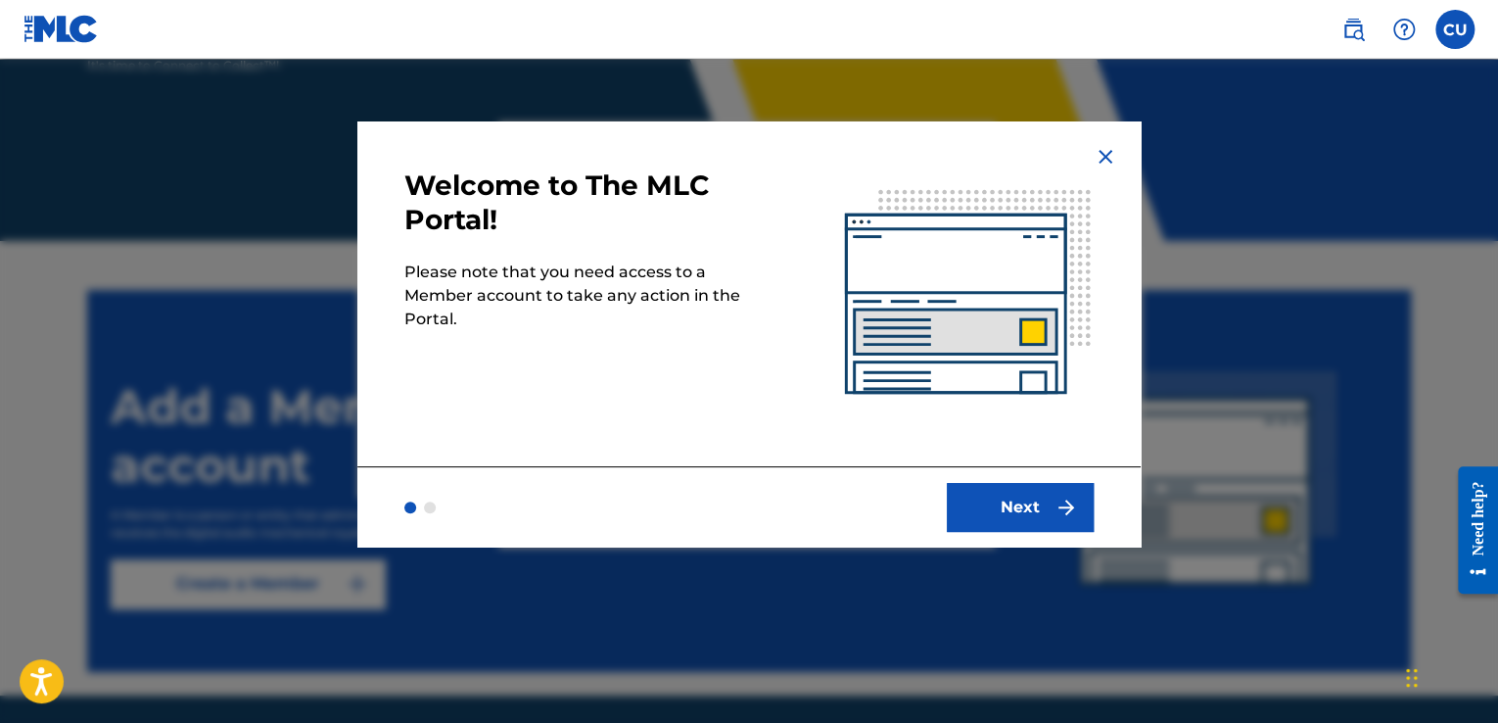
scroll to position [399, 0]
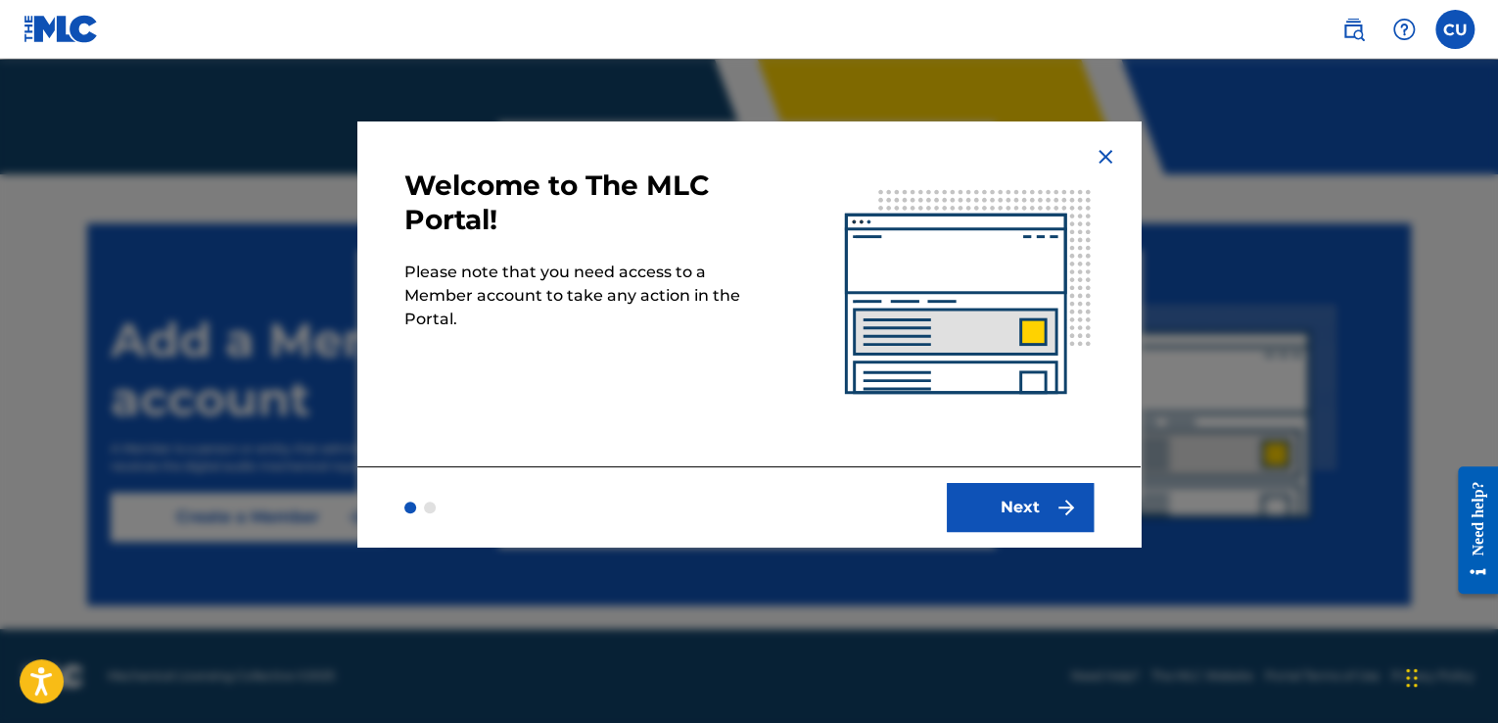
click at [1061, 511] on img "submit" at bounding box center [1065, 506] width 23 height 23
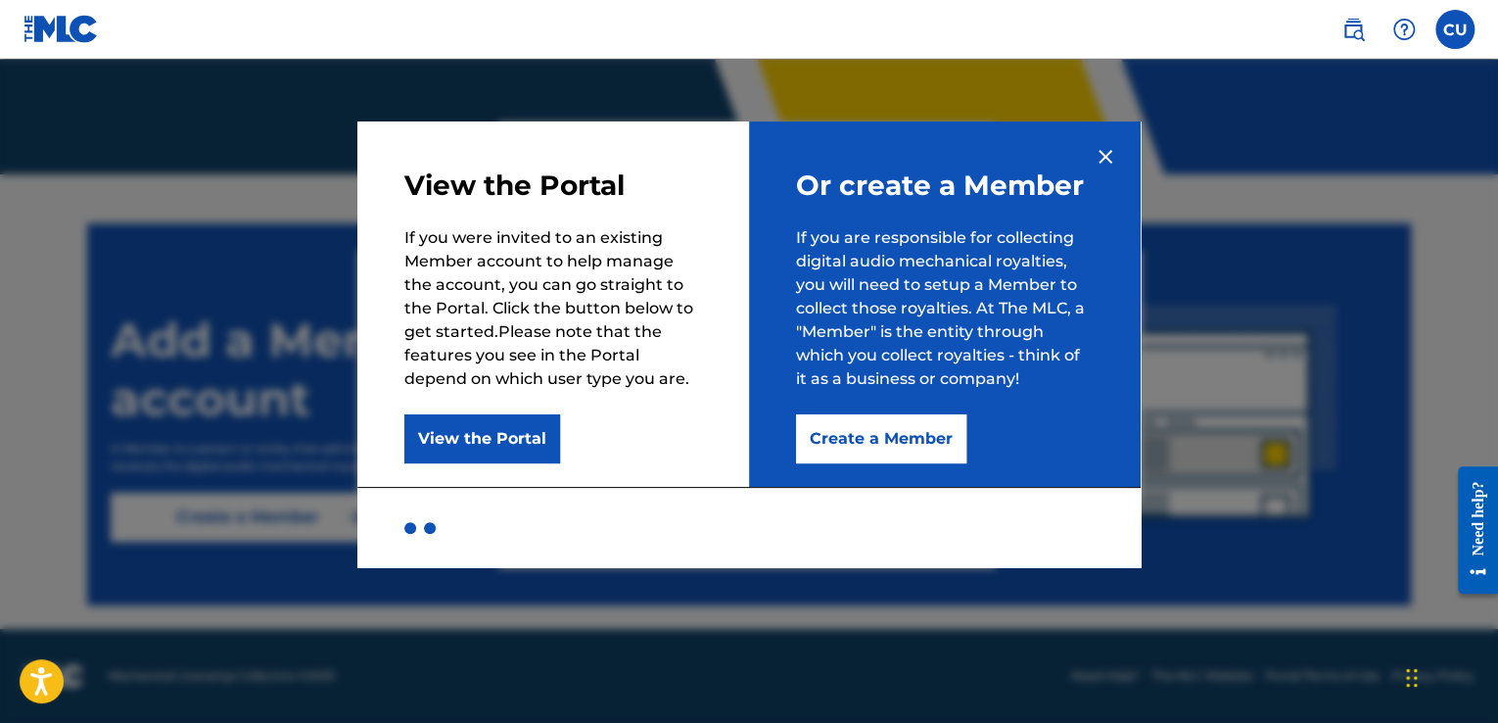
click at [858, 444] on button "Create a Member" at bounding box center [881, 438] width 170 height 49
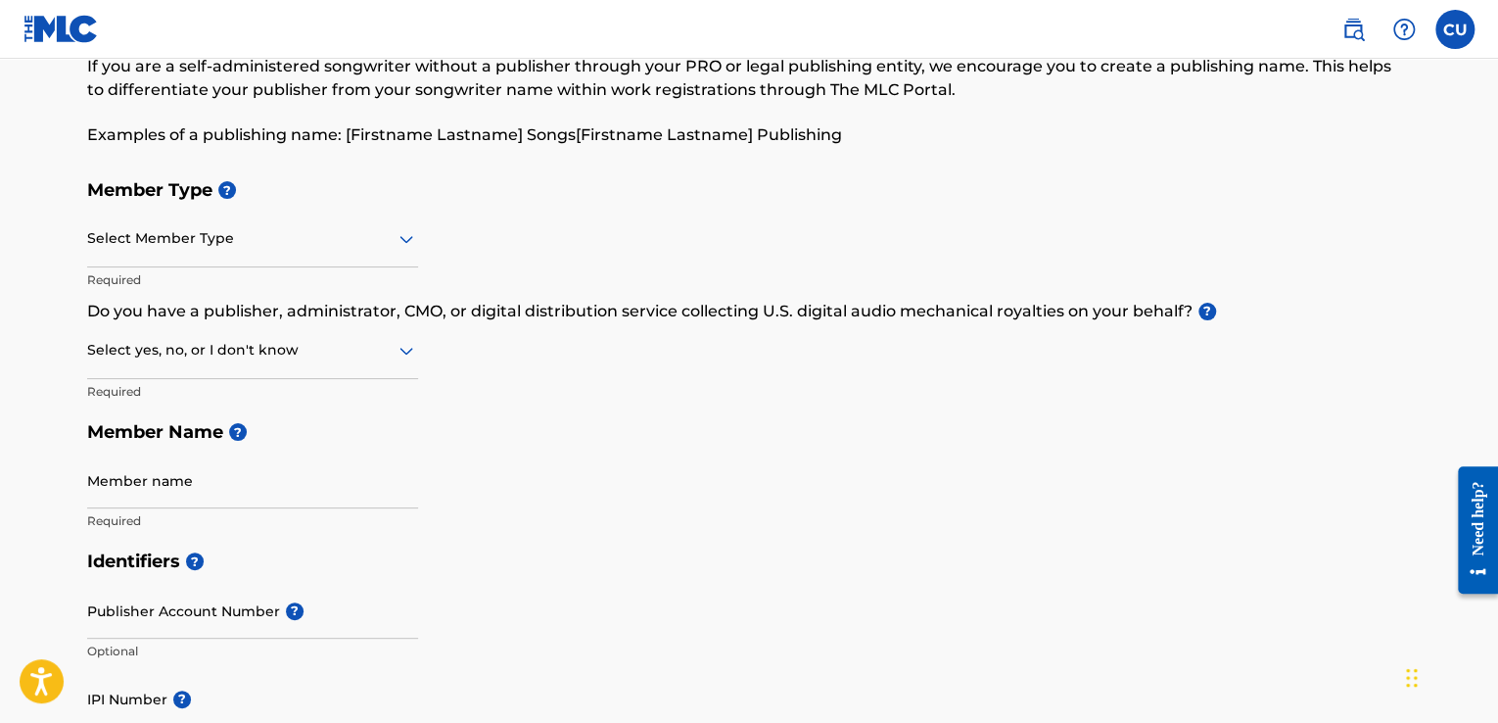
scroll to position [93, 0]
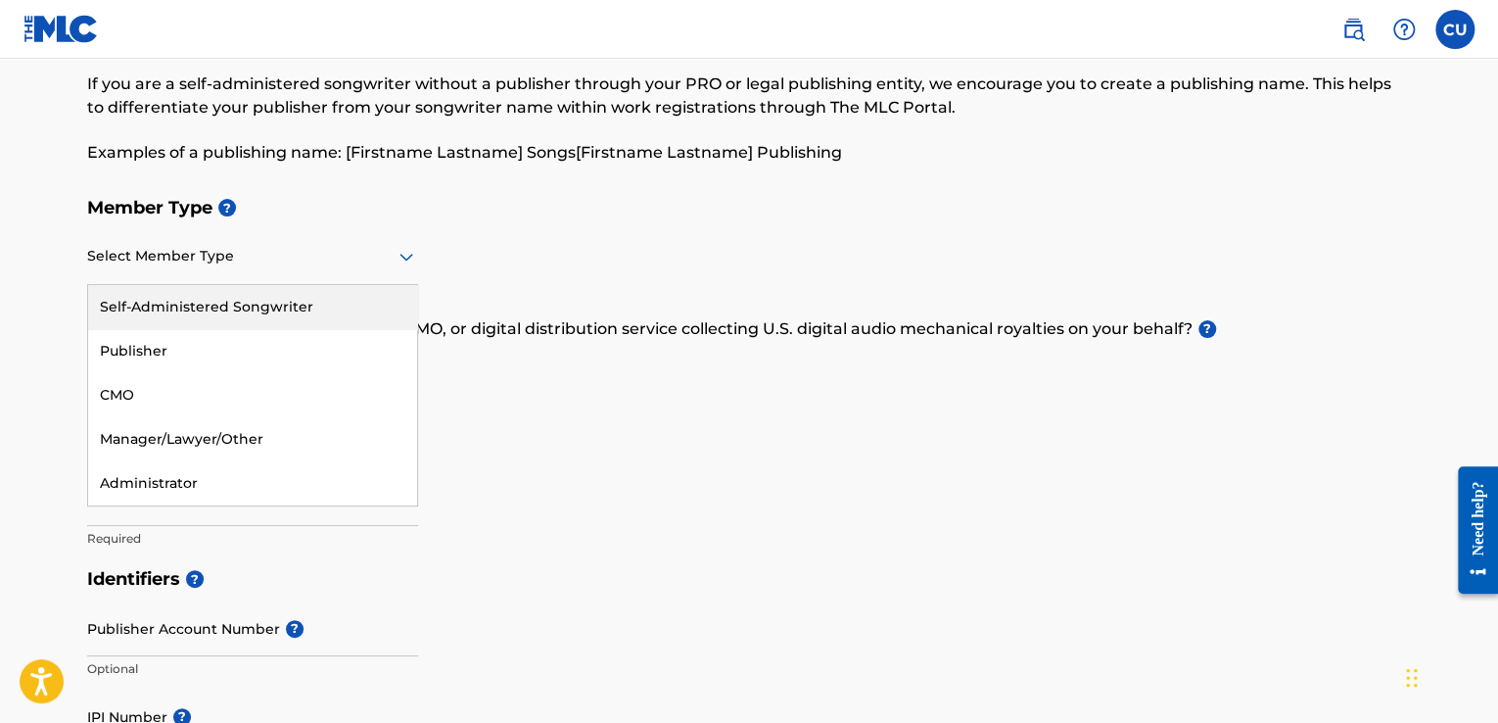
click at [330, 307] on div "Self-Administered Songwriter" at bounding box center [252, 307] width 329 height 44
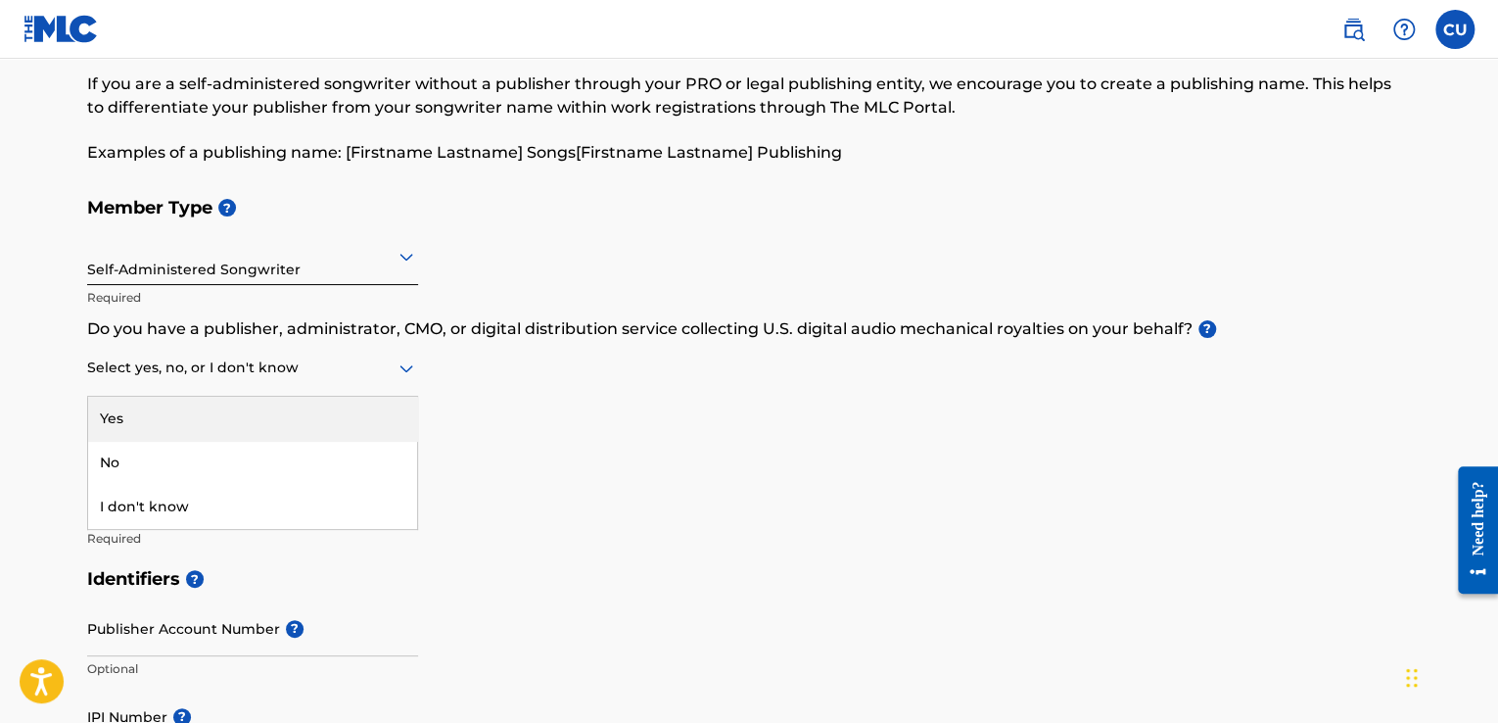
click at [380, 424] on div "Yes" at bounding box center [252, 419] width 329 height 44
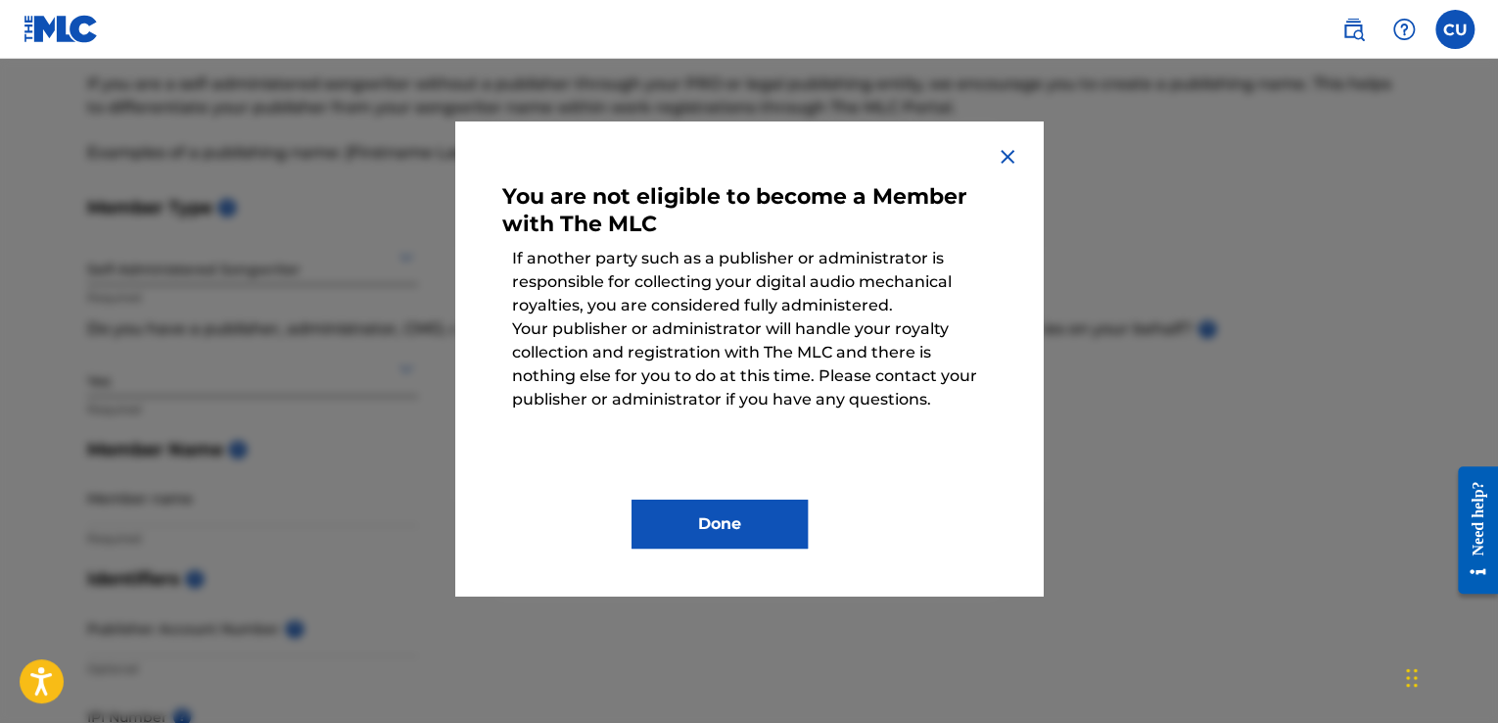
click at [1014, 161] on img at bounding box center [1007, 156] width 23 height 23
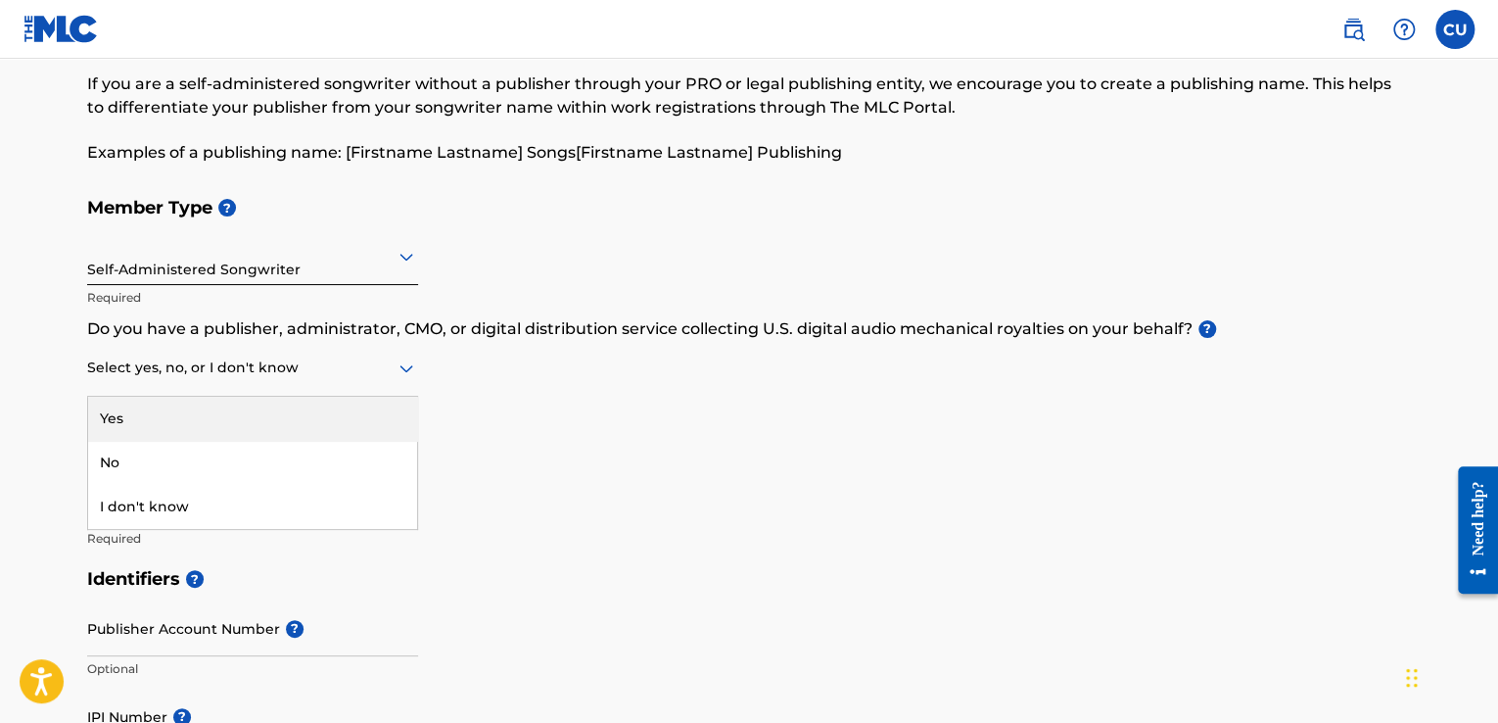
click at [204, 472] on div "No" at bounding box center [252, 463] width 329 height 44
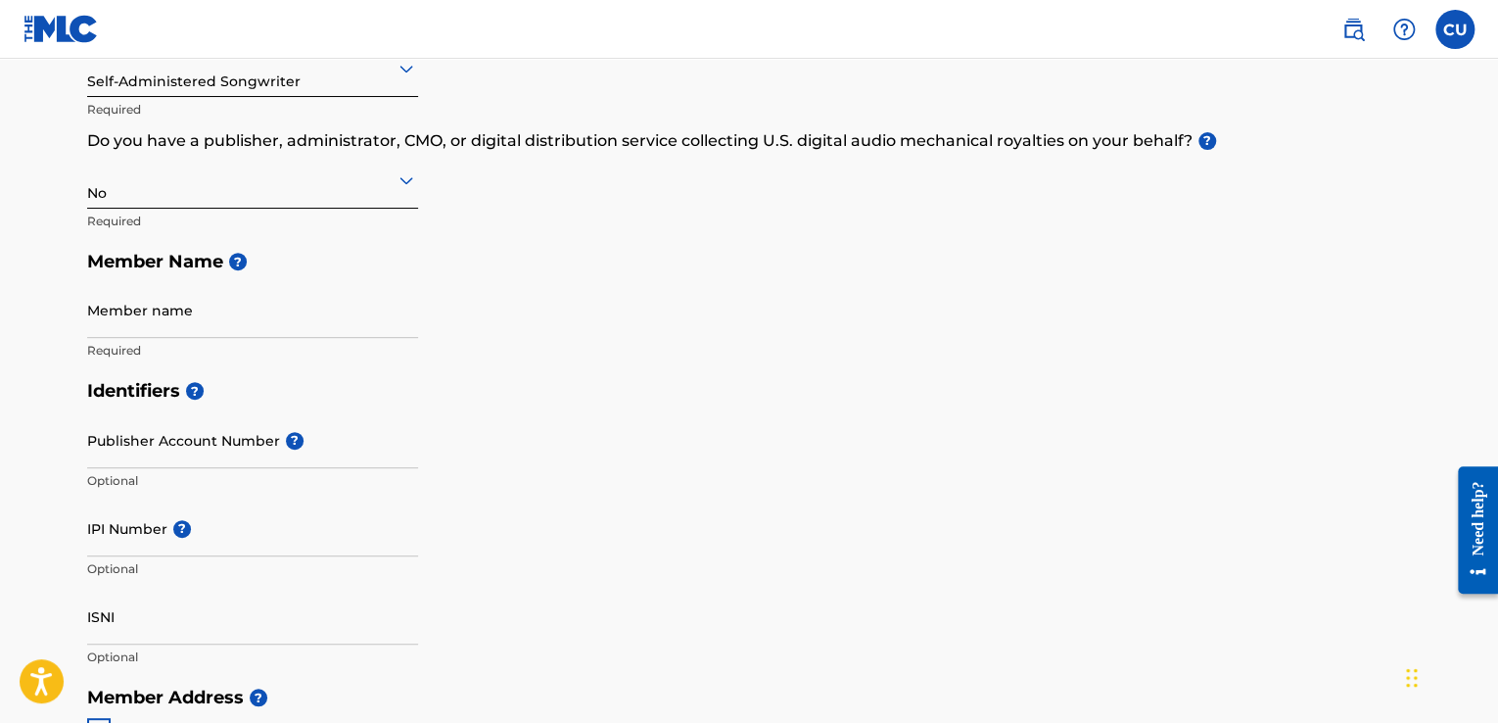
scroll to position [285, 0]
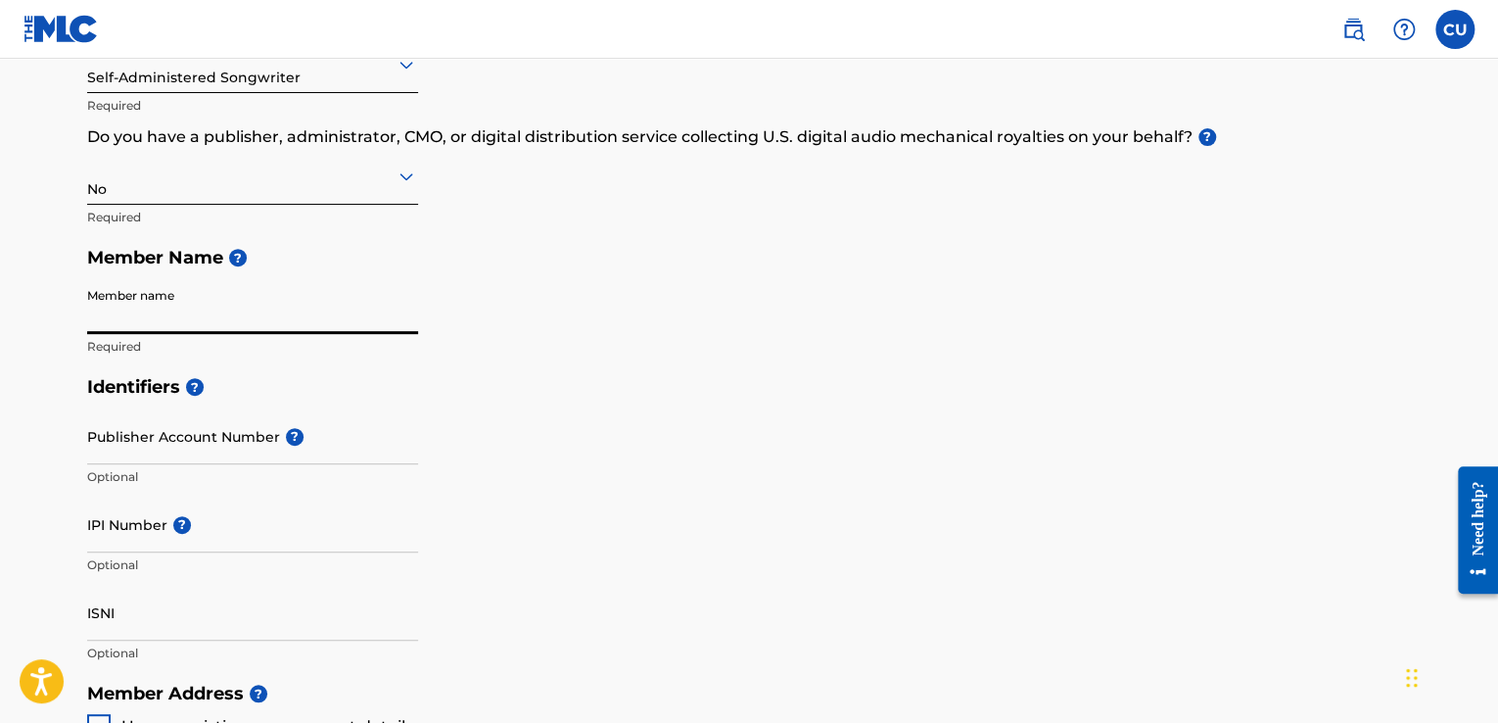
click at [294, 310] on input "Member name" at bounding box center [252, 306] width 331 height 56
type input "COLLINS CHISOM UGWUONAH"
type input "USHAFA BWARI FCT ABUJA"
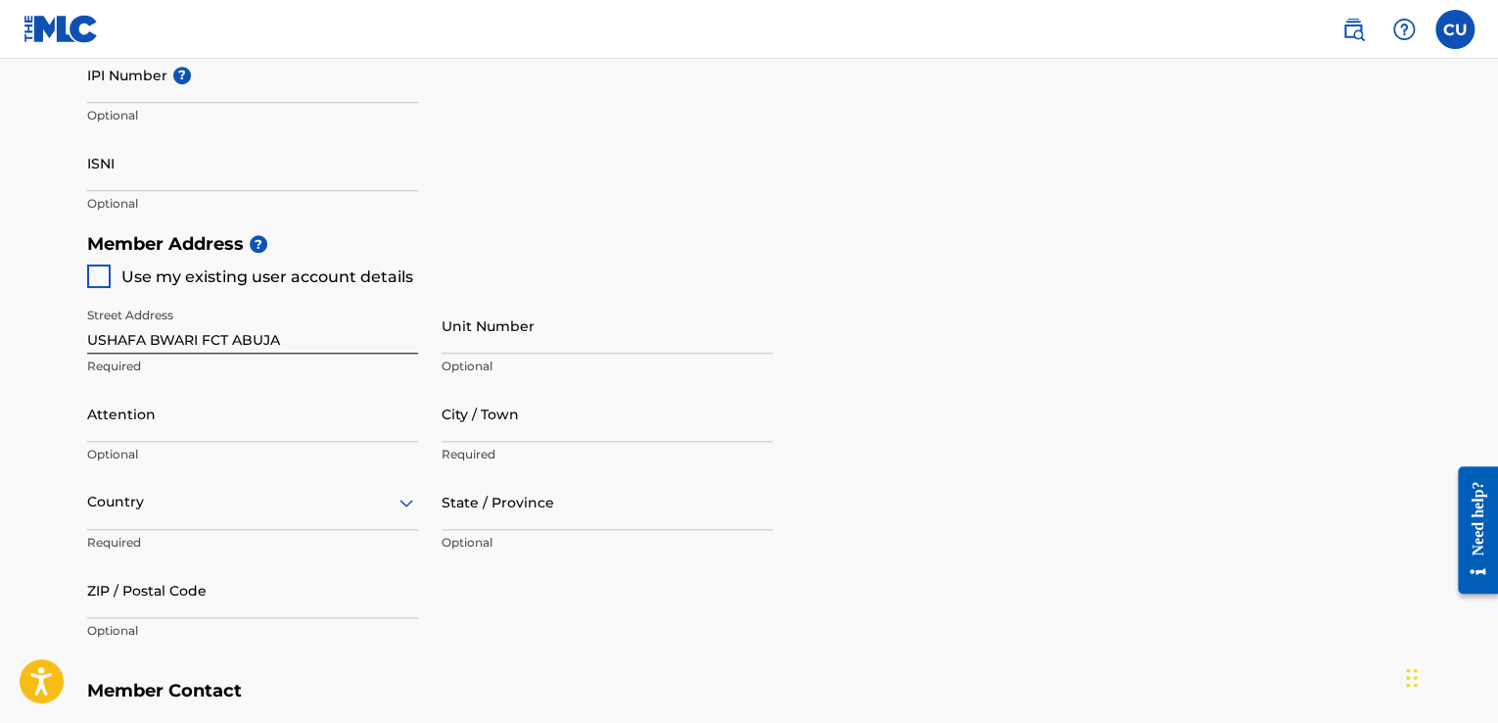
scroll to position [737, 0]
click at [101, 275] on div at bounding box center [98, 272] width 23 height 23
type input "Abuja"
type input "F.C.T"
type input "900001"
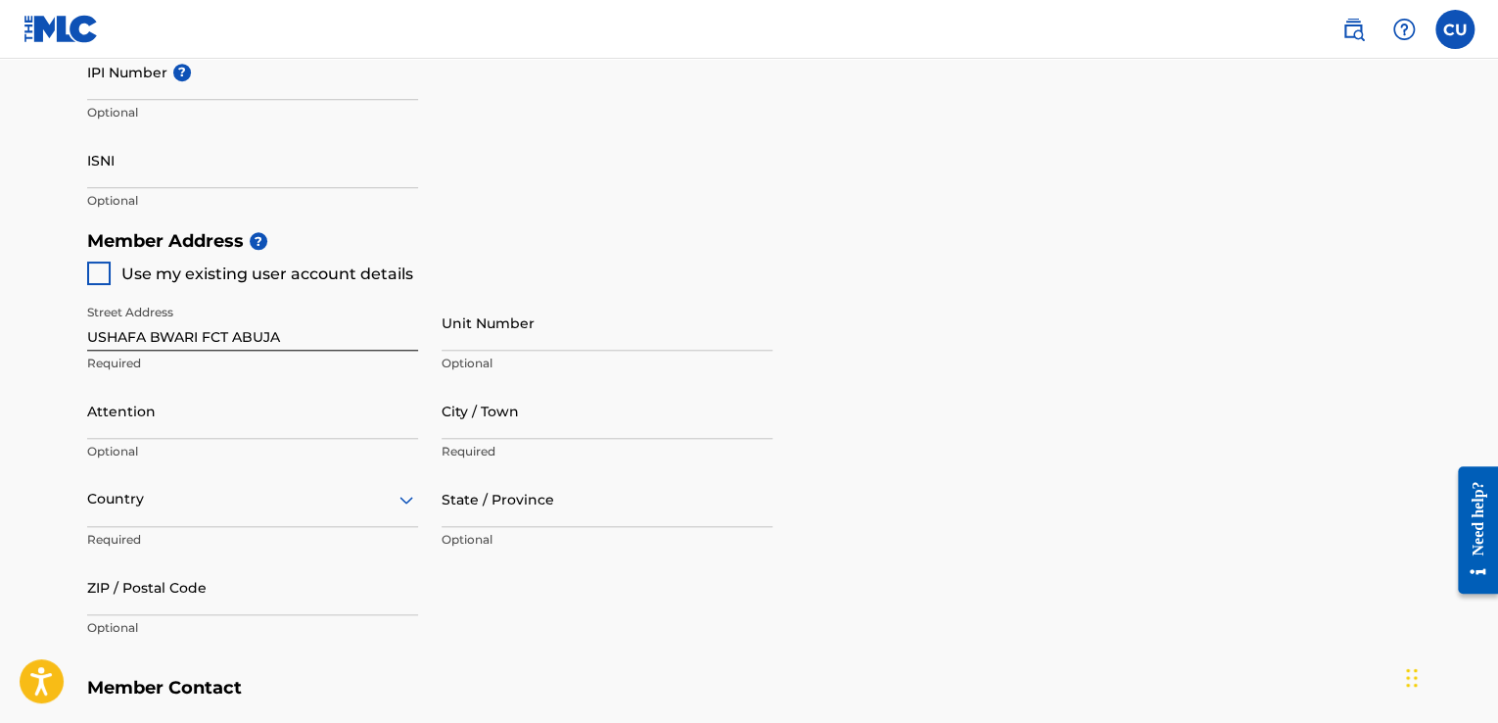
type input "816"
type input "8367512"
type input "[EMAIL_ADDRESS][DOMAIN_NAME]"
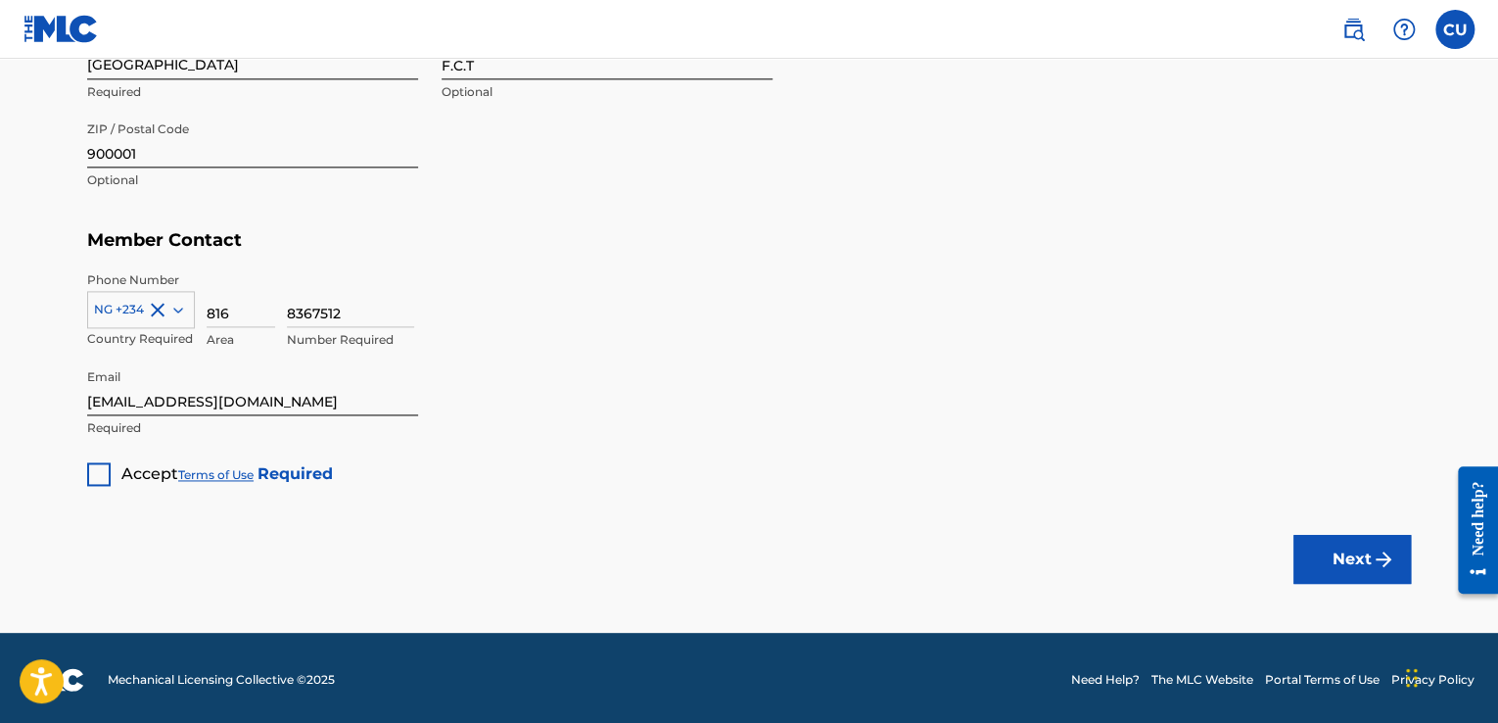
scroll to position [1188, 0]
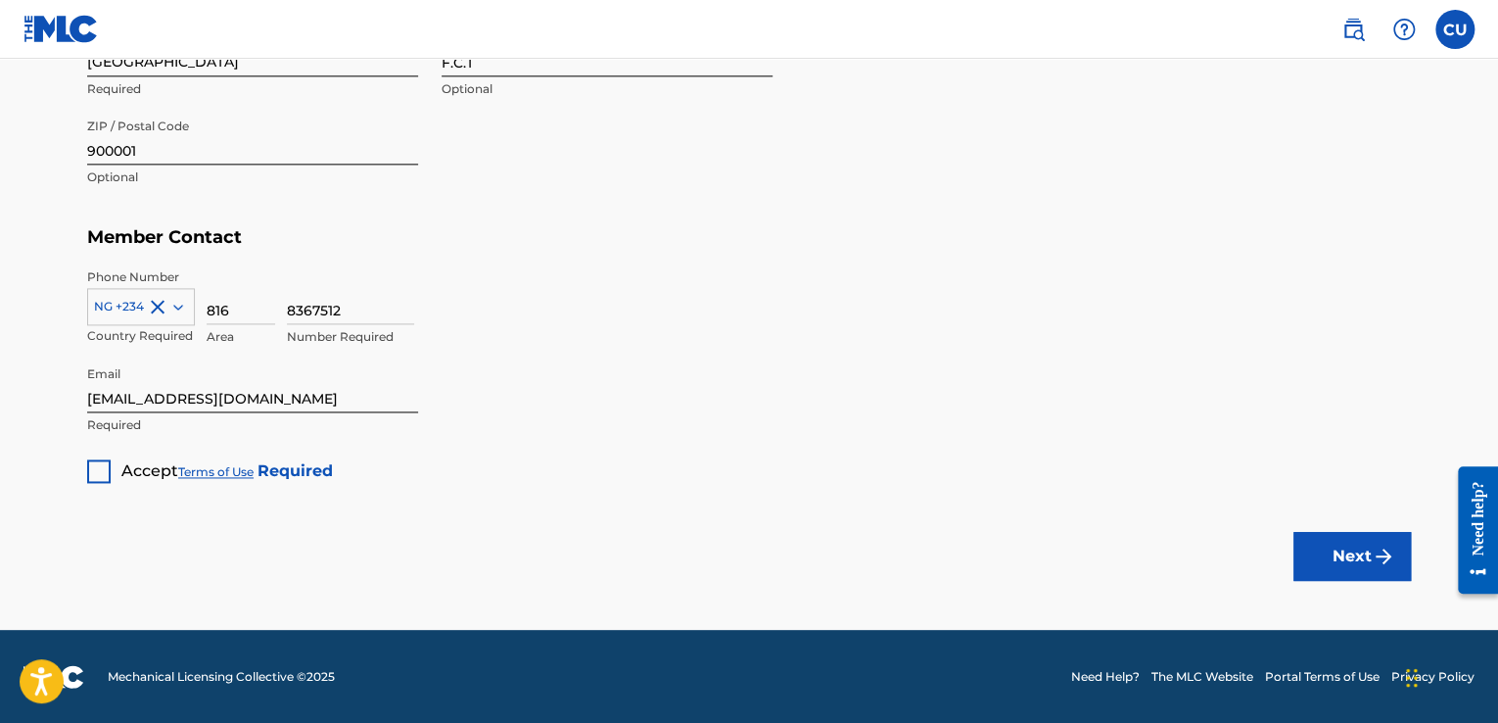
click at [95, 471] on div at bounding box center [98, 470] width 23 height 23
click at [1348, 555] on button "Next" at bounding box center [1351, 556] width 117 height 49
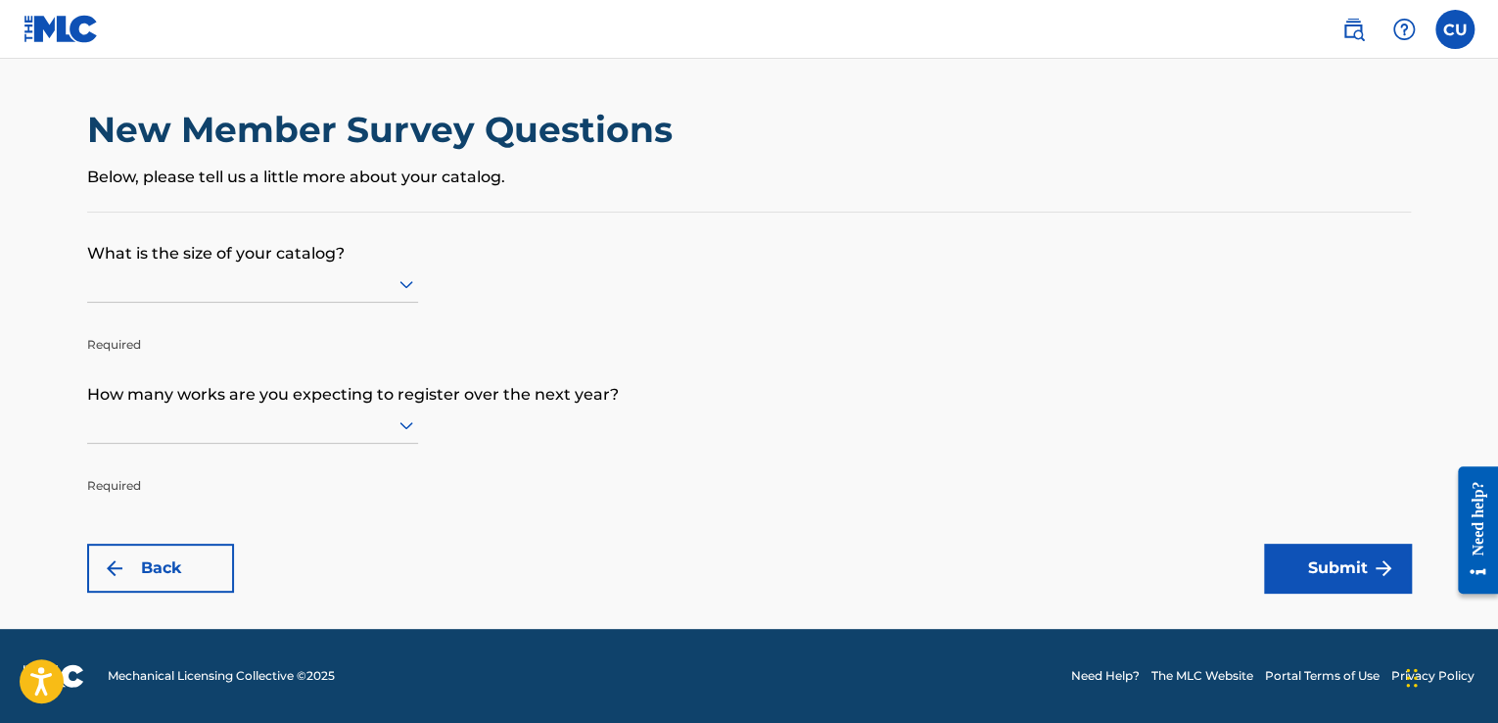
click at [398, 281] on icon at bounding box center [406, 283] width 23 height 23
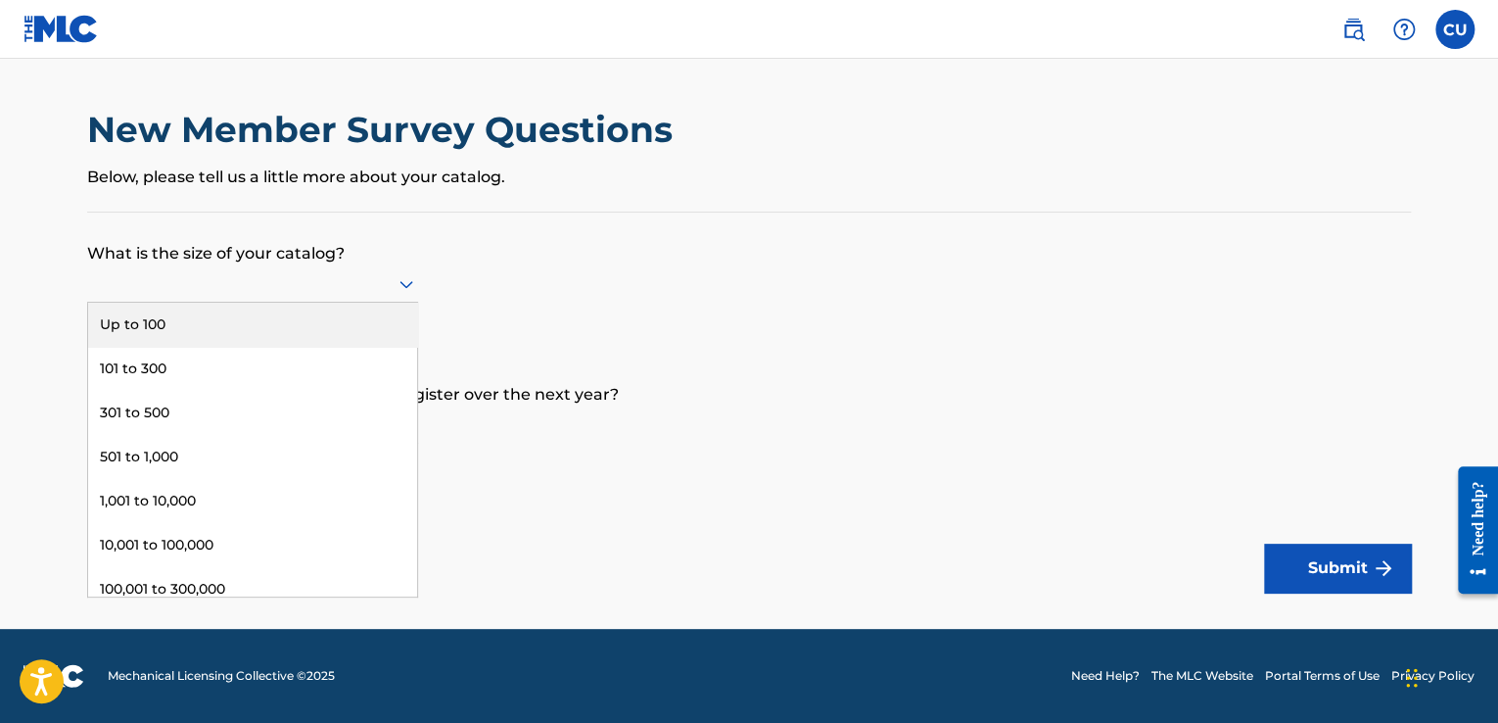
click at [328, 330] on div "Up to 100" at bounding box center [252, 325] width 329 height 44
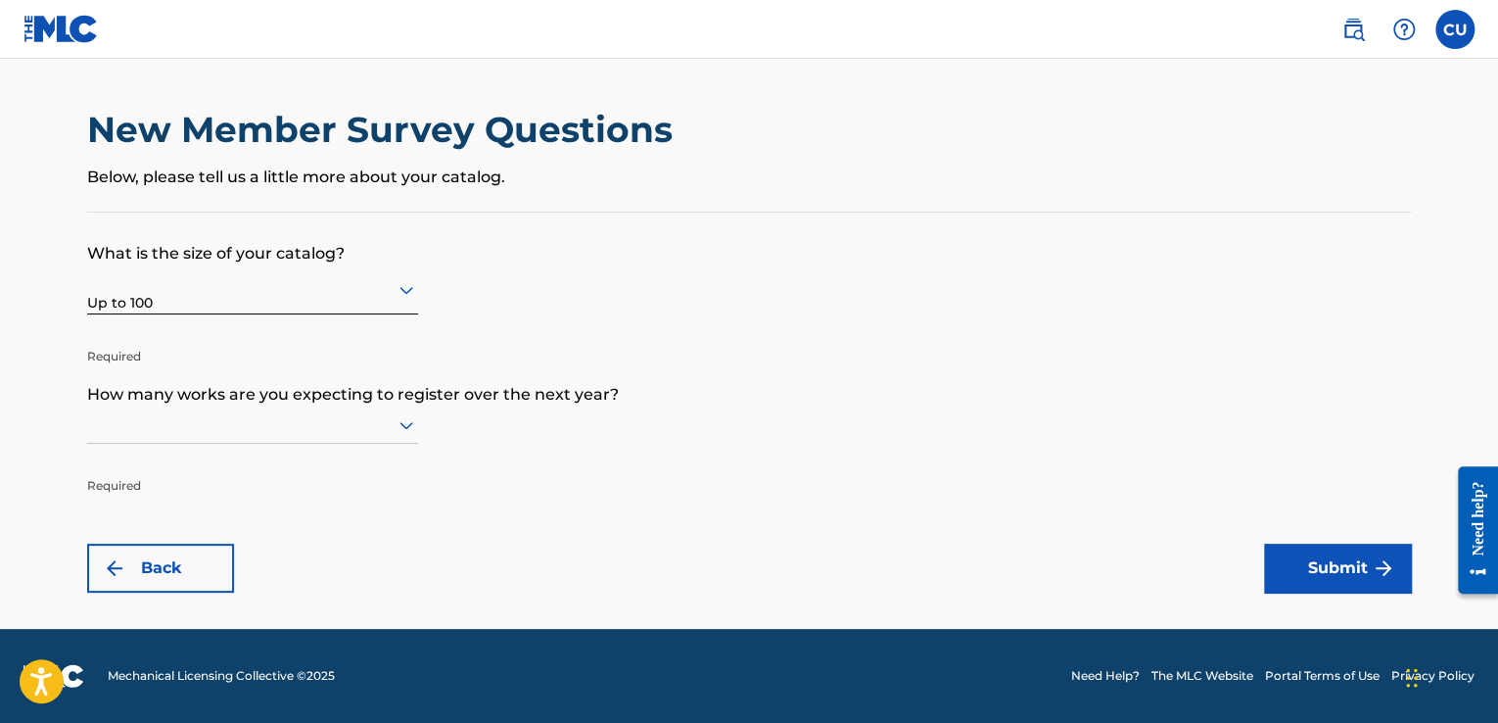
click at [309, 306] on div "Up to 100" at bounding box center [252, 289] width 331 height 48
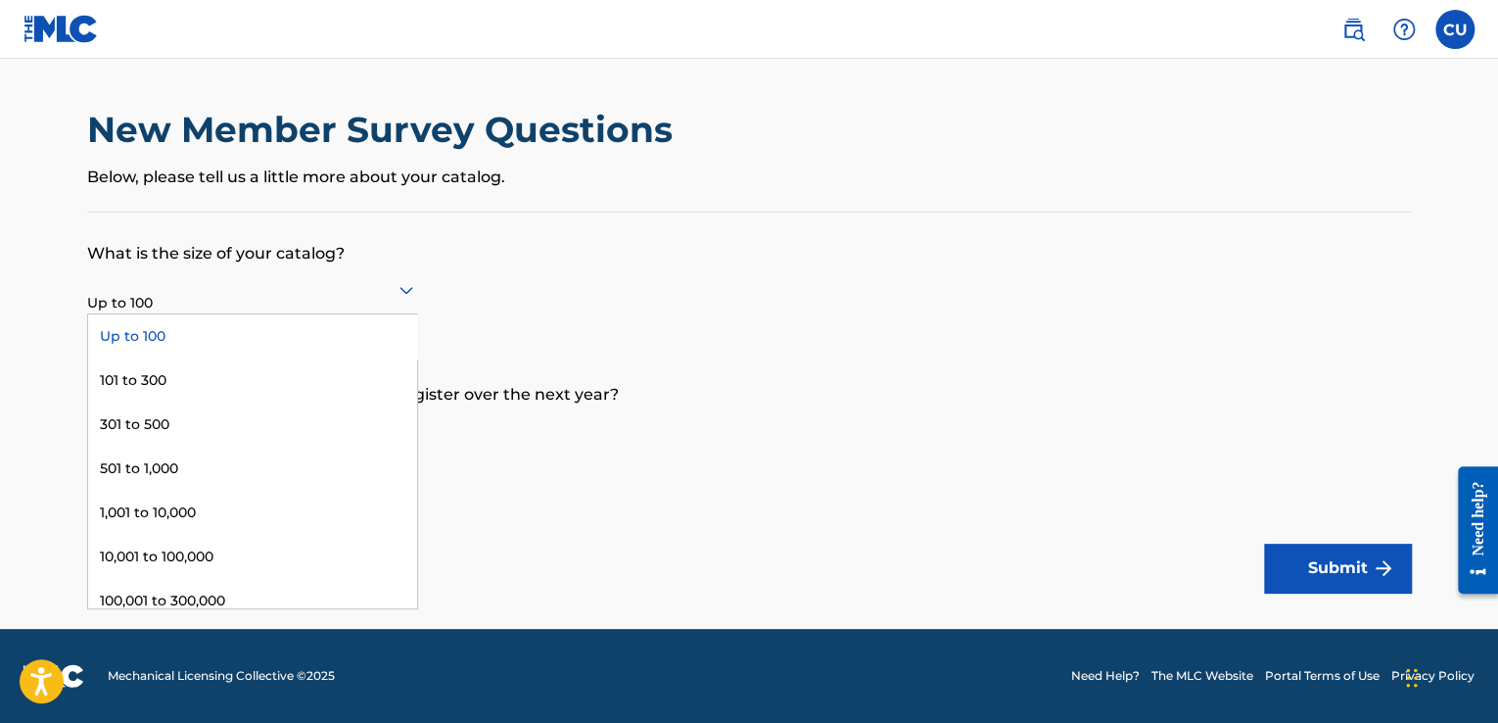
click at [309, 306] on div "Up to 100" at bounding box center [252, 289] width 331 height 48
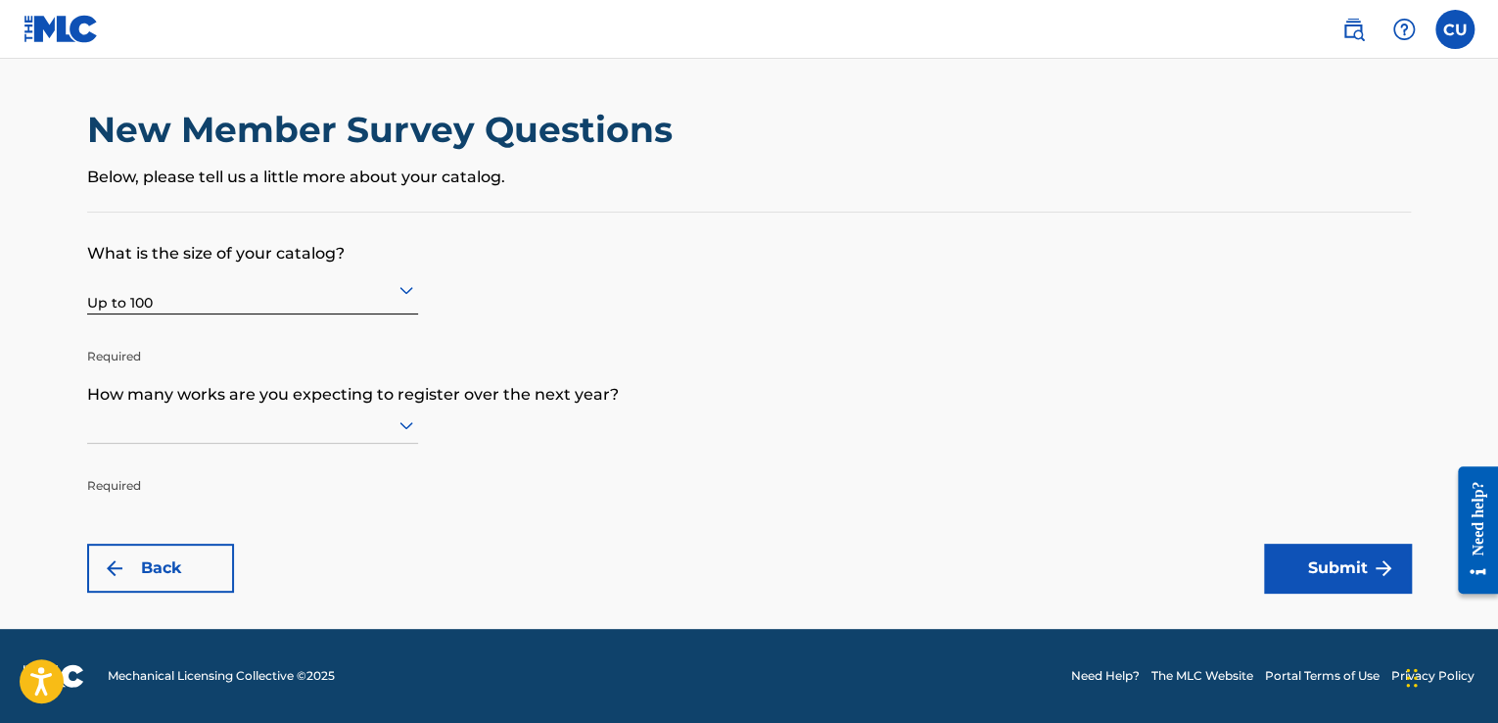
click at [396, 428] on icon at bounding box center [406, 424] width 23 height 23
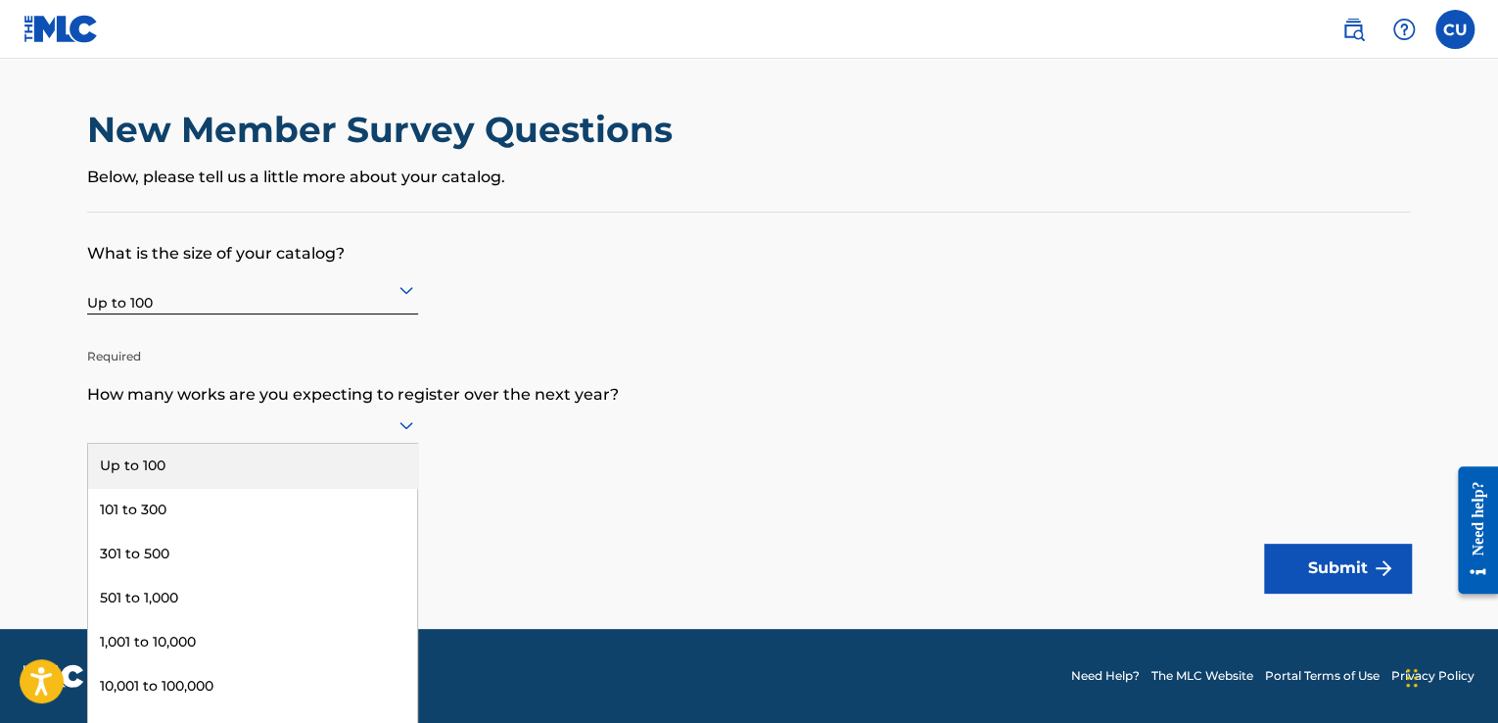
click at [383, 463] on div "Up to 100" at bounding box center [252, 466] width 329 height 44
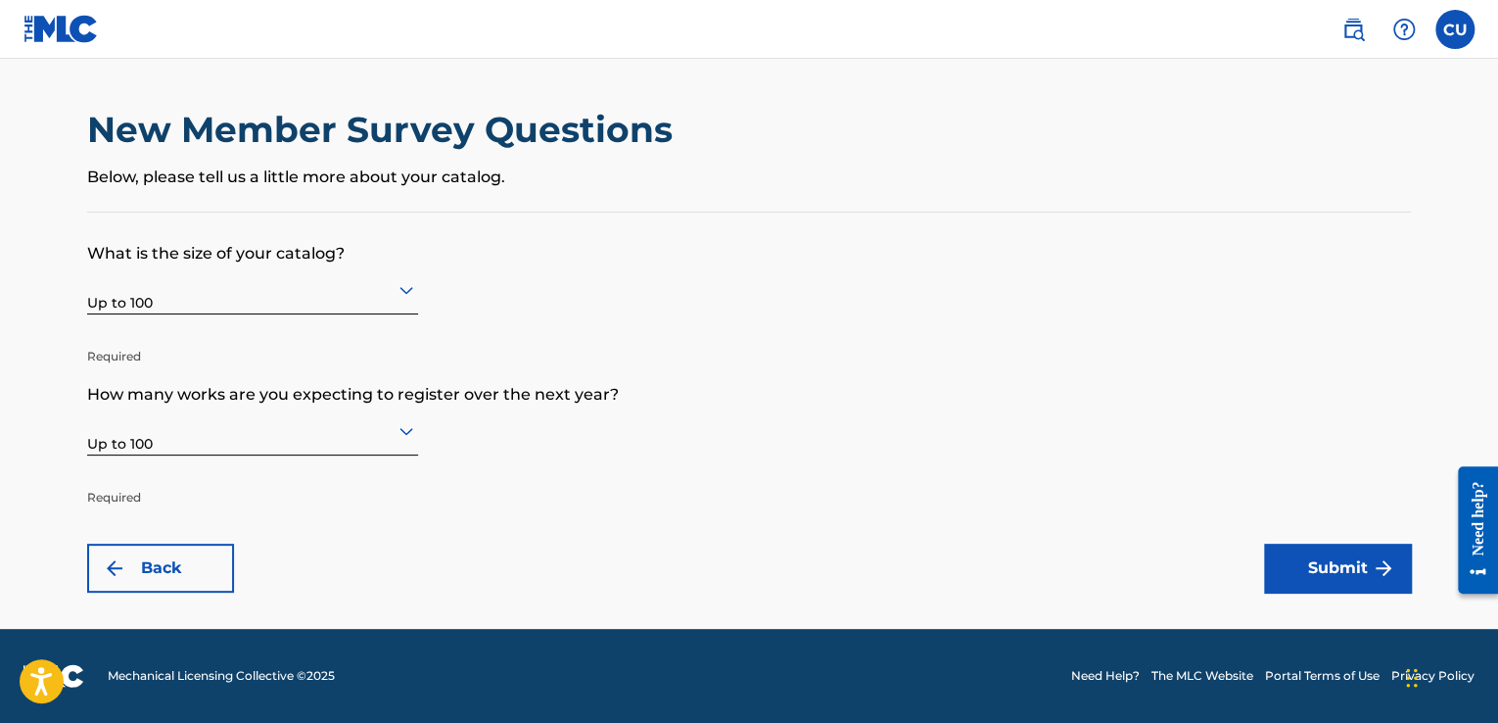
click at [1342, 579] on button "Submit" at bounding box center [1337, 567] width 147 height 49
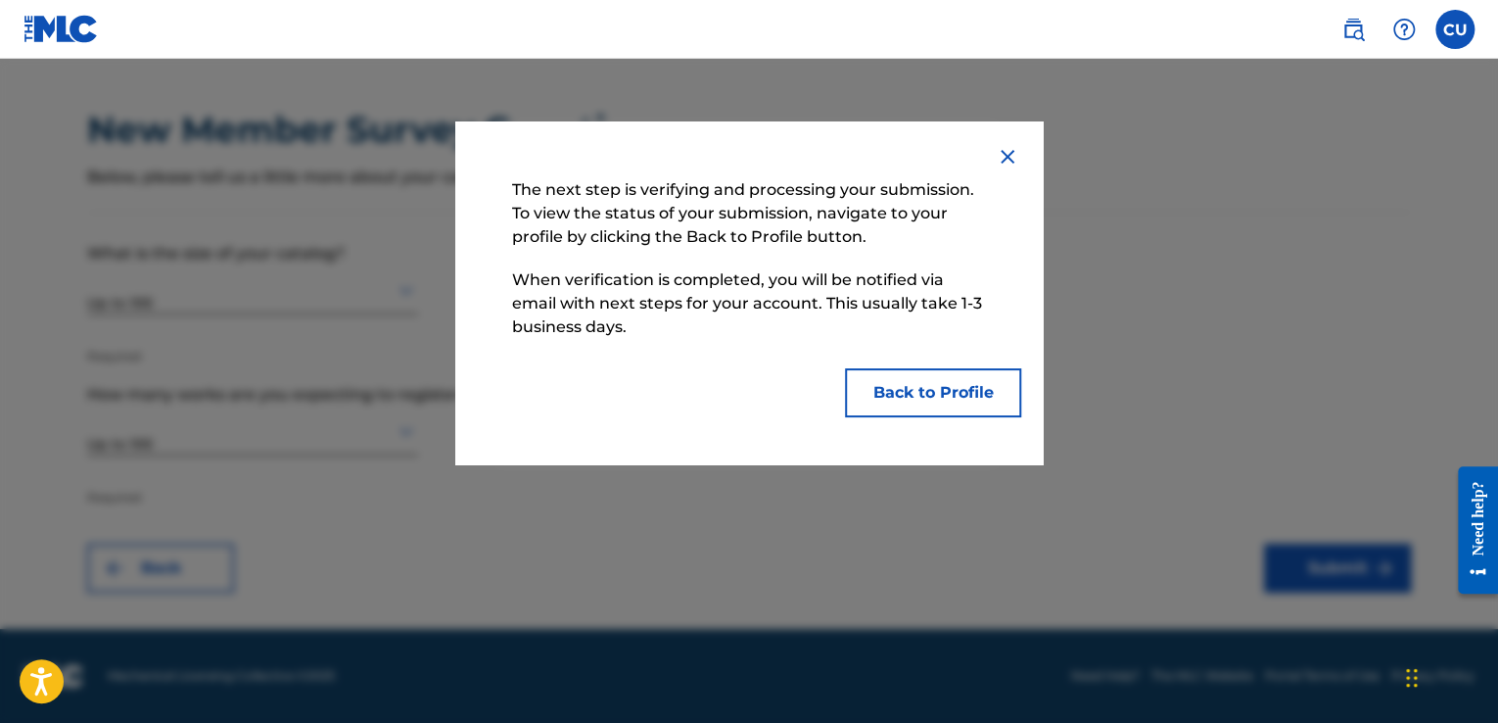
click at [977, 401] on button "Back to Profile" at bounding box center [933, 392] width 176 height 49
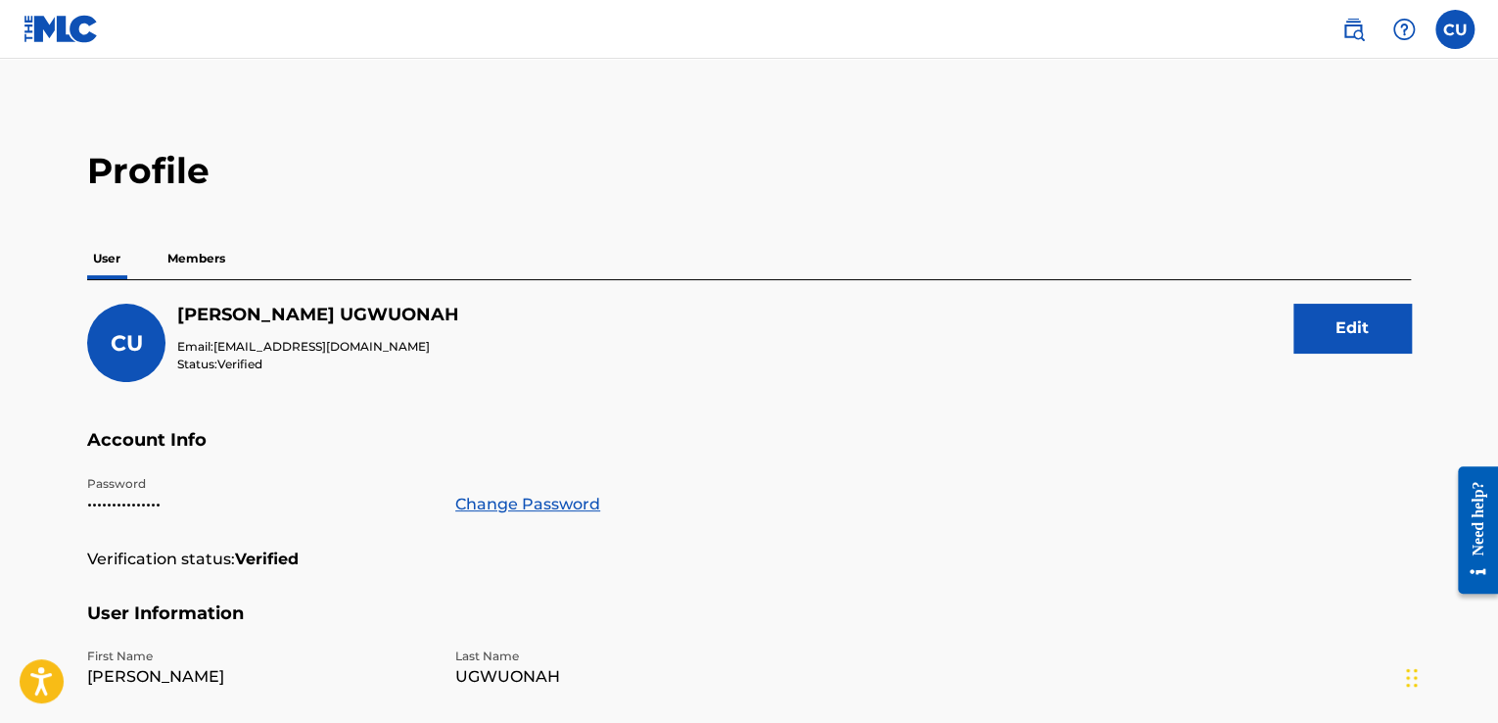
scroll to position [5, 0]
click at [211, 256] on p "Members" at bounding box center [197, 257] width 70 height 41
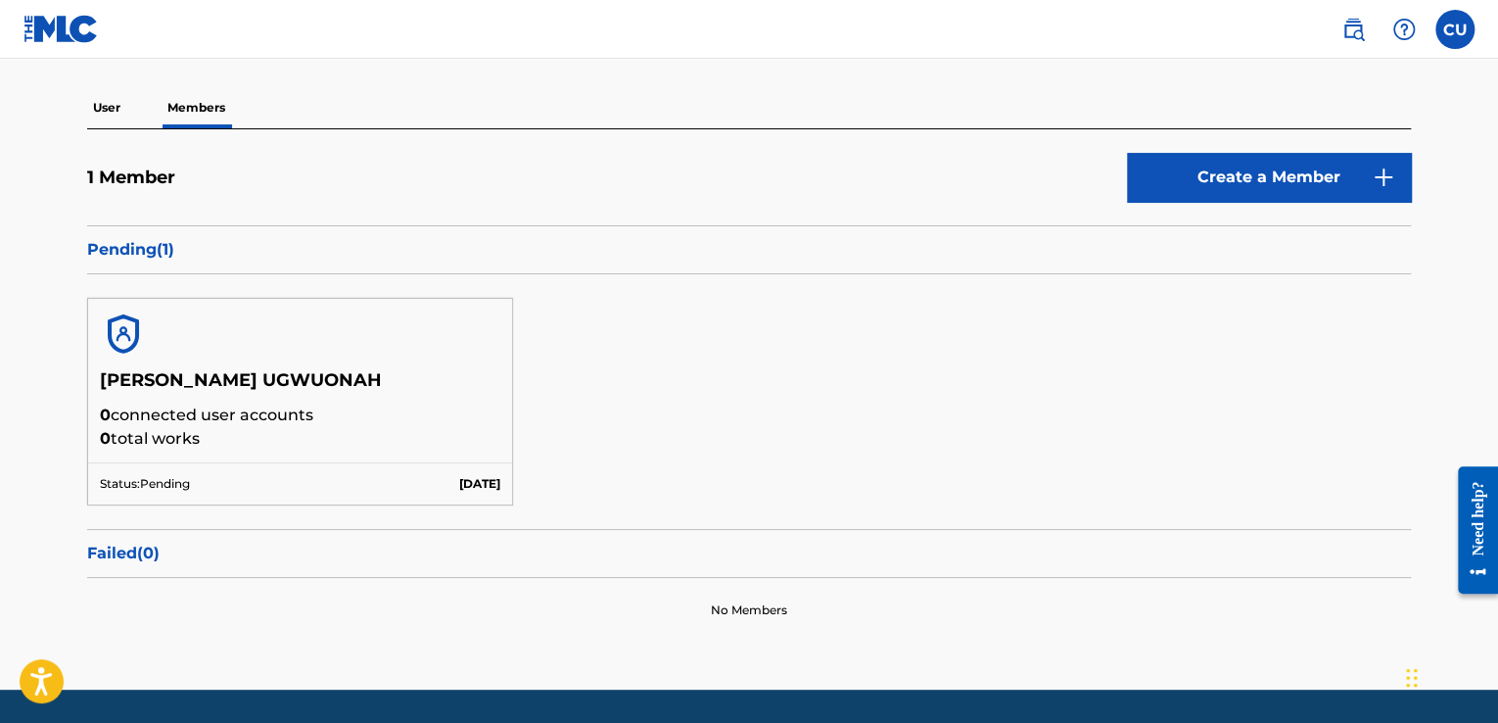
scroll to position [133, 0]
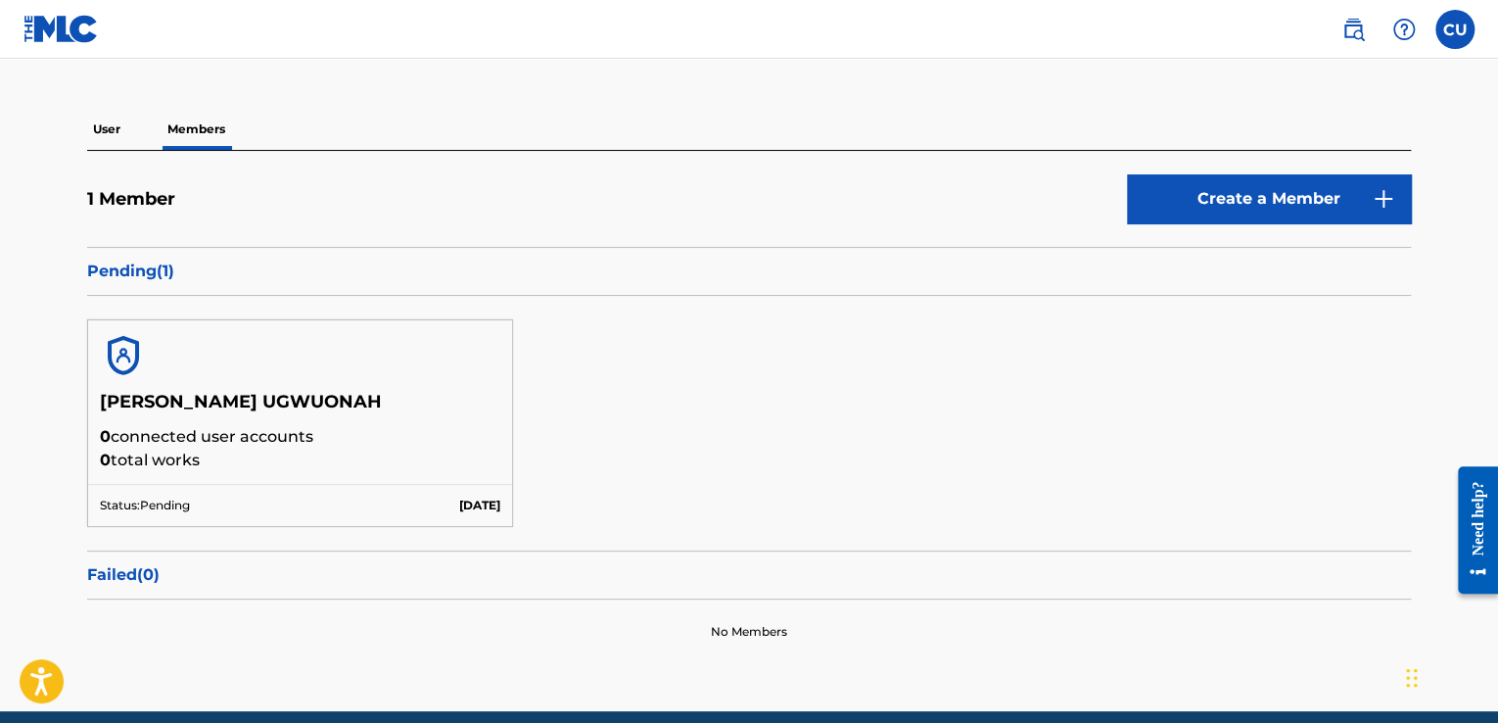
click at [1466, 30] on label at bounding box center [1454, 29] width 39 height 39
click at [1455, 29] on input "CU COLLINS UGWUONAH iamsubziro@gmail.com Notification Preferences Profile Log o…" at bounding box center [1455, 29] width 0 height 0
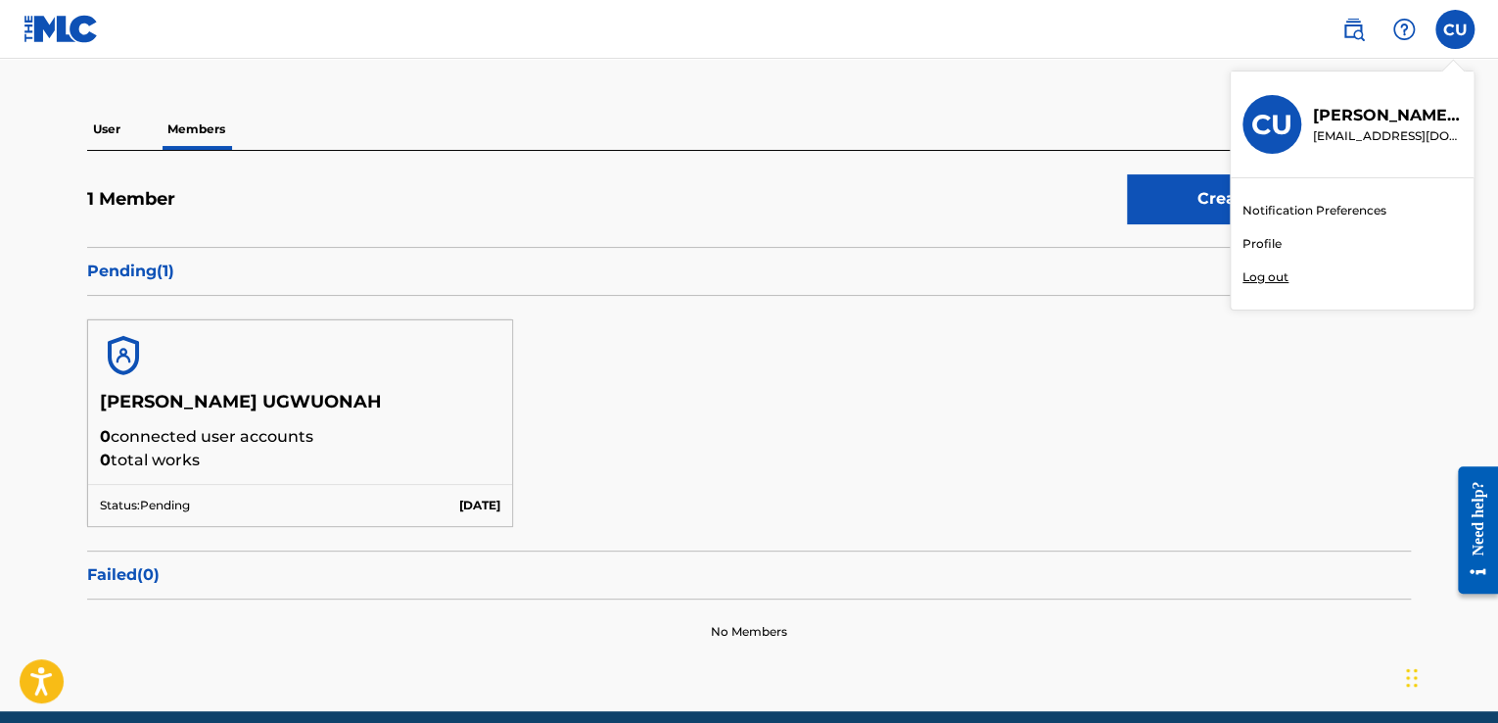
click at [1267, 241] on link "Profile" at bounding box center [1261, 244] width 39 height 18
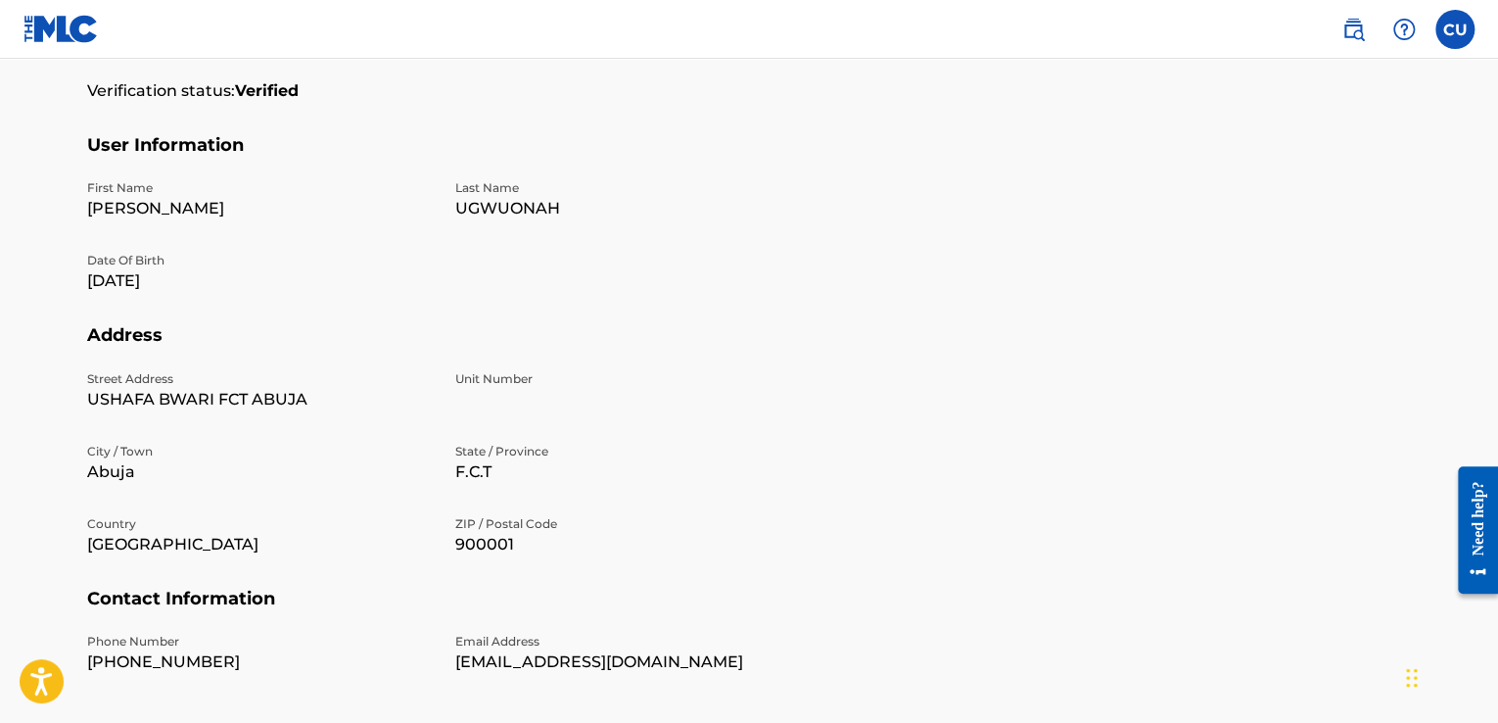
scroll to position [482, 0]
